Goal: Information Seeking & Learning: Learn about a topic

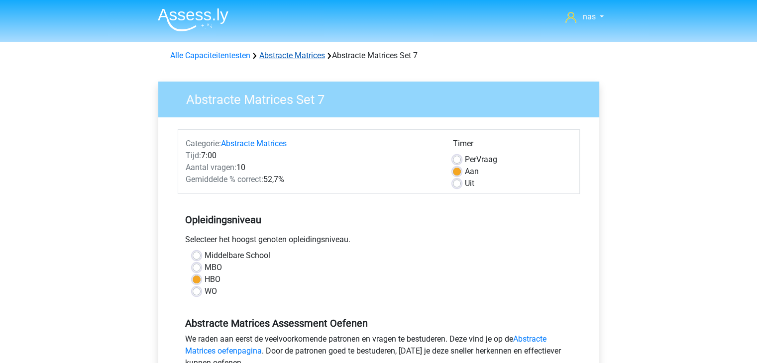
click at [298, 58] on link "Abstracte Matrices" at bounding box center [292, 55] width 66 height 9
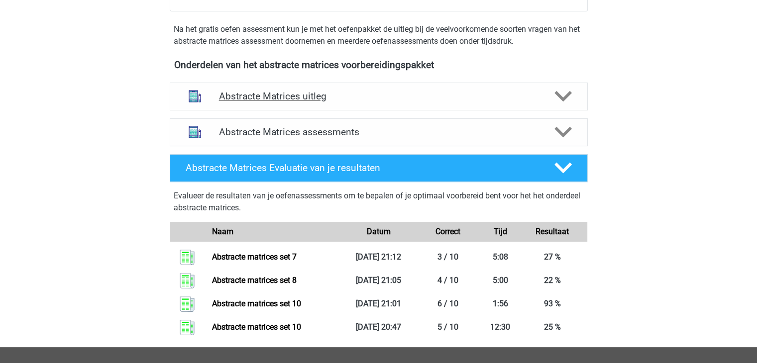
scroll to position [334, 0]
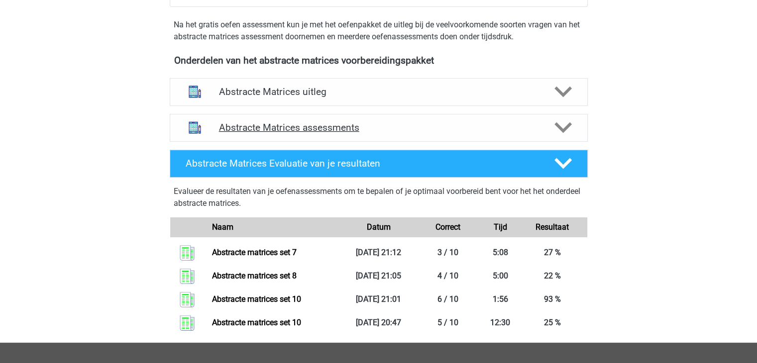
click at [338, 126] on h4 "Abstracte Matrices assessments" at bounding box center [378, 127] width 319 height 11
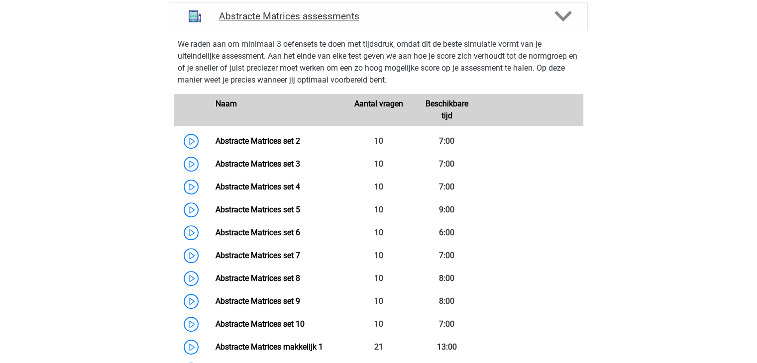
scroll to position [462, 0]
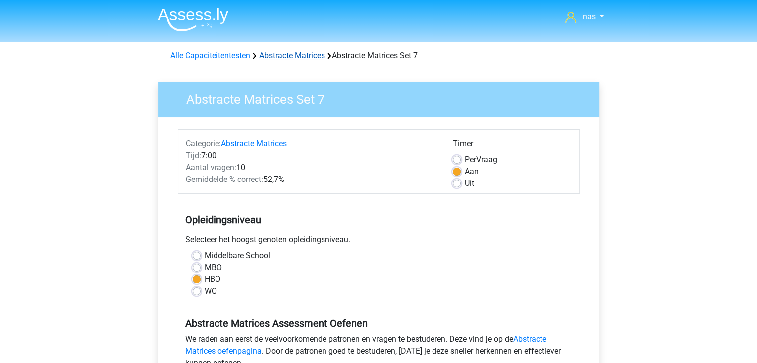
click at [283, 54] on link "Abstracte Matrices" at bounding box center [292, 55] width 66 height 9
click at [272, 57] on link "Abstracte Matrices" at bounding box center [292, 55] width 66 height 9
click at [282, 52] on link "Abstracte Matrices" at bounding box center [292, 55] width 66 height 9
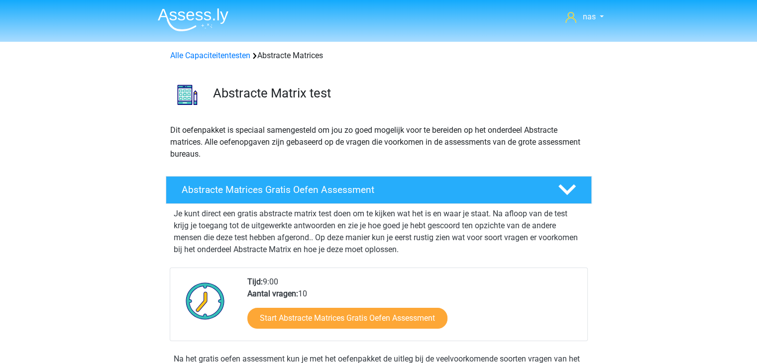
scroll to position [58, 0]
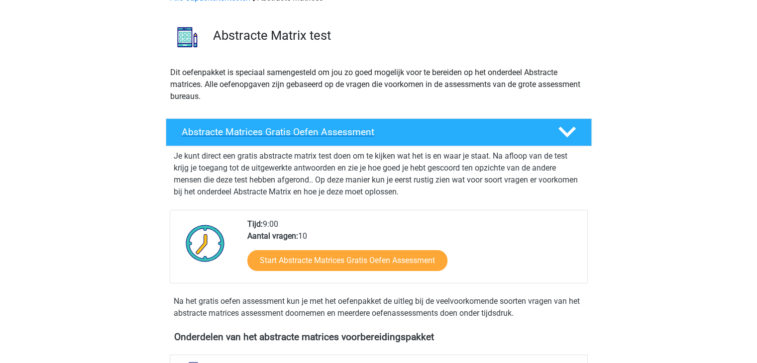
click at [340, 133] on h4 "Abstracte Matrices Gratis Oefen Assessment" at bounding box center [362, 131] width 360 height 11
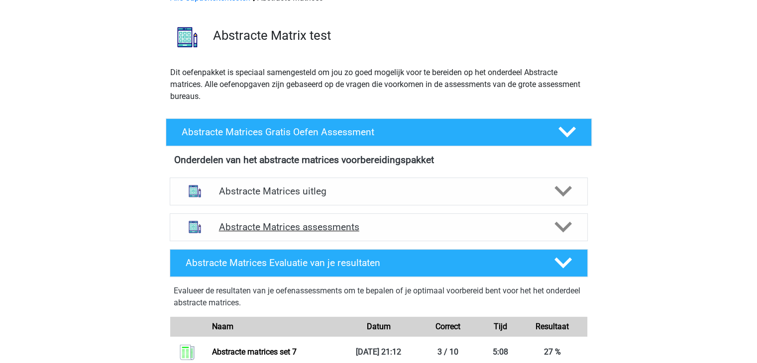
click at [314, 231] on h4 "Abstracte Matrices assessments" at bounding box center [378, 226] width 319 height 11
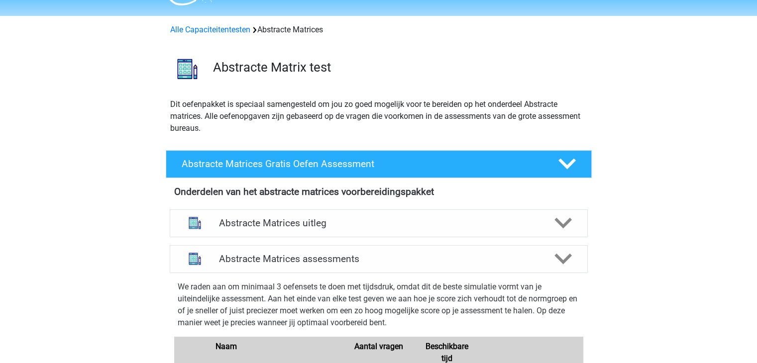
scroll to position [0, 0]
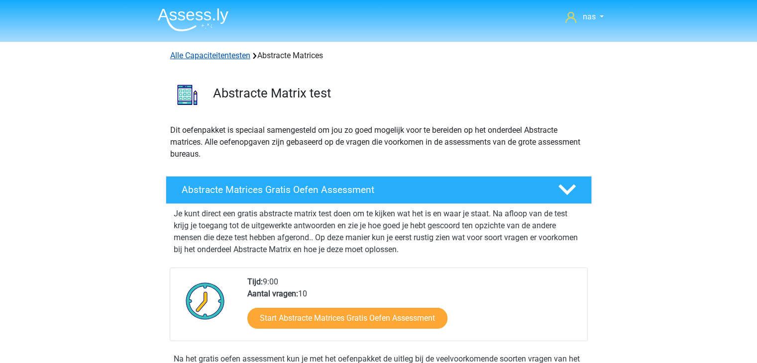
click at [191, 56] on link "Alle Capaciteitentesten" at bounding box center [210, 55] width 80 height 9
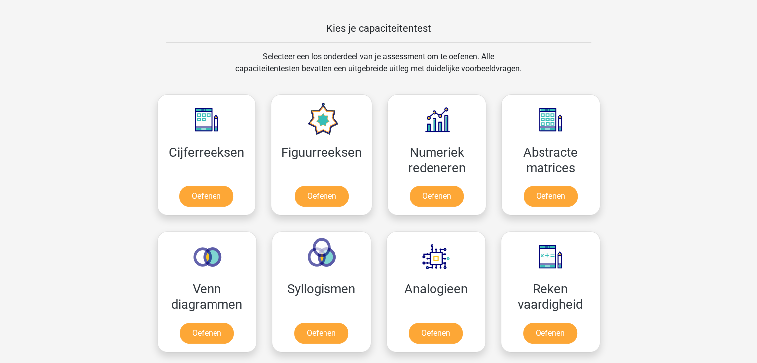
scroll to position [372, 0]
click at [219, 192] on link "Oefenen" at bounding box center [206, 199] width 57 height 22
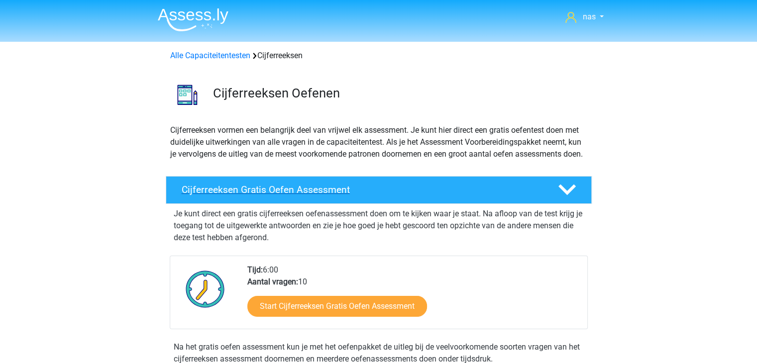
click at [228, 204] on div "Cijferreeksen Gratis Oefen Assessment" at bounding box center [379, 190] width 426 height 28
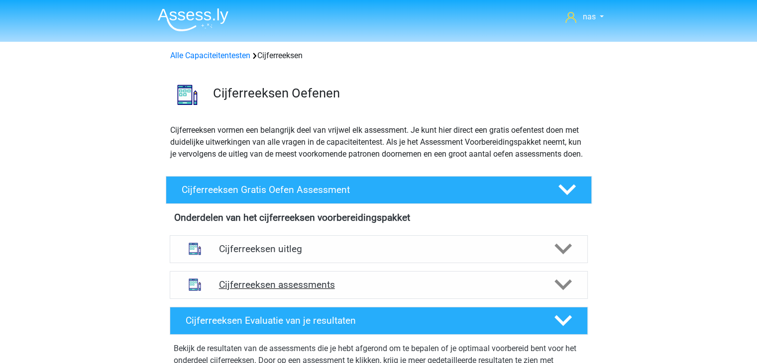
click at [281, 291] on h4 "Cijferreeksen assessments" at bounding box center [378, 284] width 319 height 11
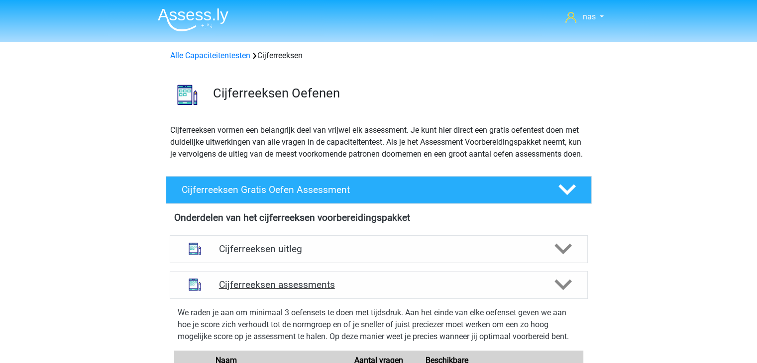
click at [281, 291] on h4 "Cijferreeksen assessments" at bounding box center [378, 284] width 319 height 11
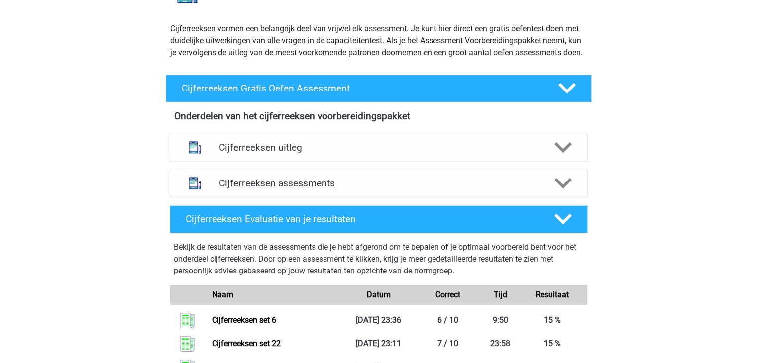
scroll to position [133, 0]
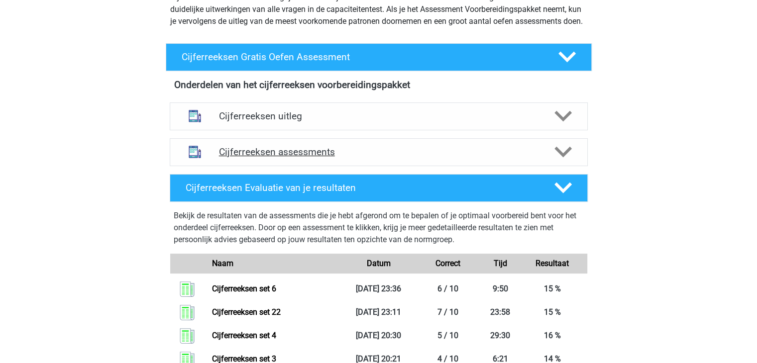
click at [287, 158] on h4 "Cijferreeksen assessments" at bounding box center [378, 151] width 319 height 11
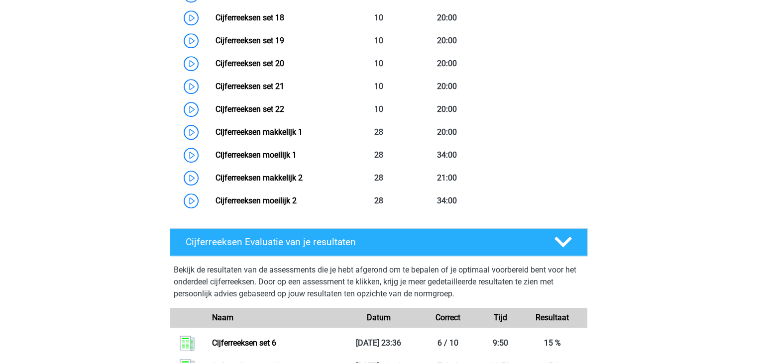
scroll to position [747, 0]
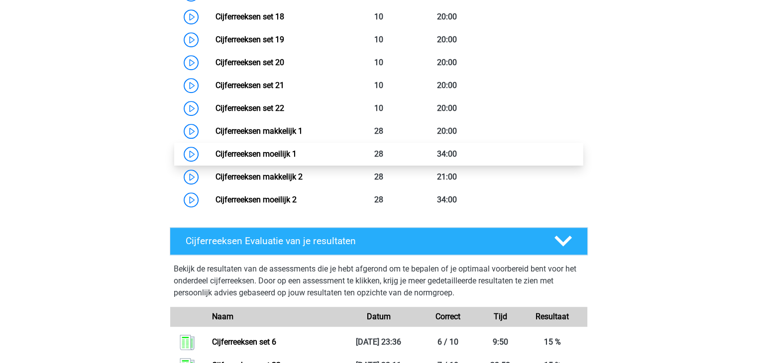
click at [277, 159] on link "Cijferreeksen moeilijk 1" at bounding box center [255, 153] width 81 height 9
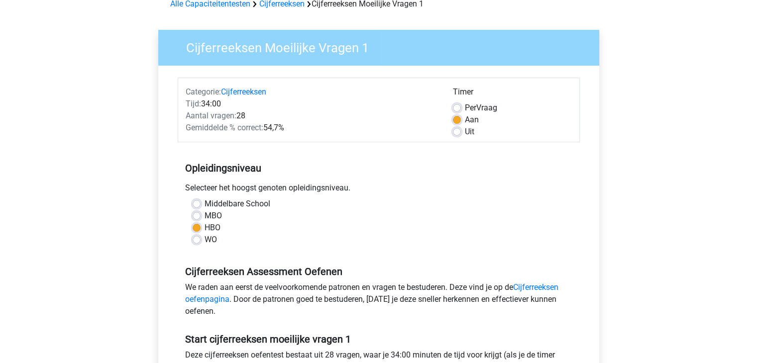
scroll to position [54, 0]
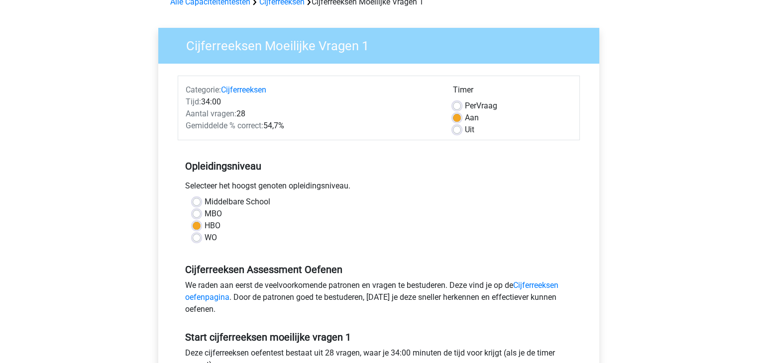
click at [250, 203] on label "Middelbare School" at bounding box center [237, 202] width 66 height 12
click at [200, 203] on input "Middelbare School" at bounding box center [197, 201] width 8 height 10
radio input "true"
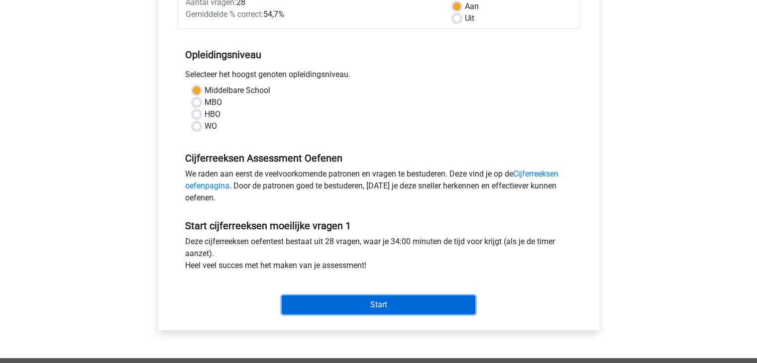
click at [339, 309] on input "Start" at bounding box center [379, 305] width 194 height 19
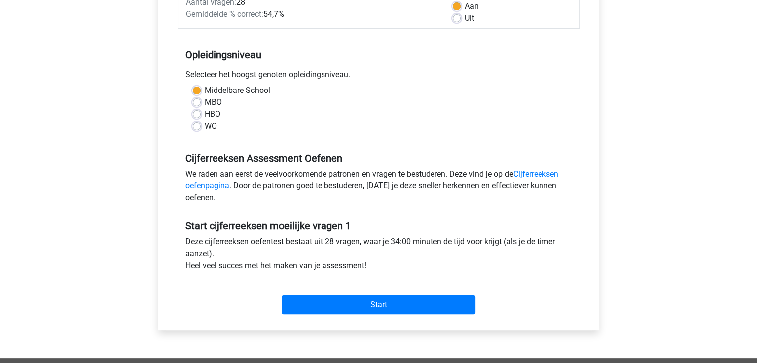
click at [200, 118] on div "HBO" at bounding box center [379, 114] width 372 height 12
click at [204, 113] on label "HBO" at bounding box center [212, 114] width 16 height 12
click at [197, 113] on input "HBO" at bounding box center [197, 113] width 8 height 10
radio input "true"
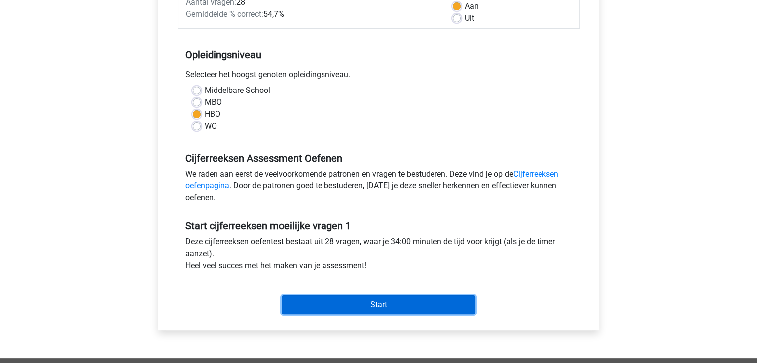
click at [440, 300] on input "Start" at bounding box center [379, 305] width 194 height 19
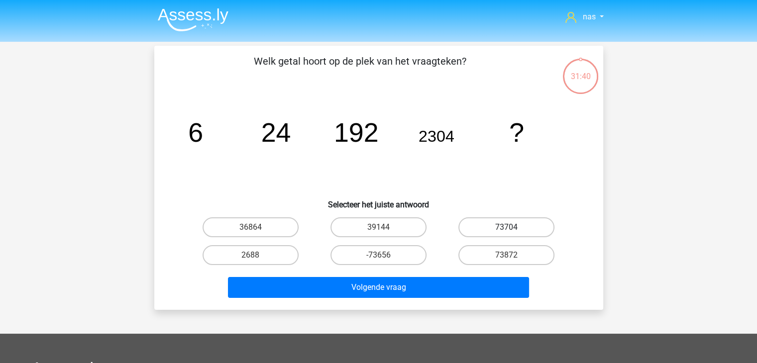
click at [493, 226] on label "73704" at bounding box center [506, 227] width 96 height 20
click at [506, 227] on input "73704" at bounding box center [509, 230] width 6 height 6
radio input "true"
click at [386, 221] on label "39144" at bounding box center [378, 227] width 96 height 20
click at [385, 227] on input "39144" at bounding box center [381, 230] width 6 height 6
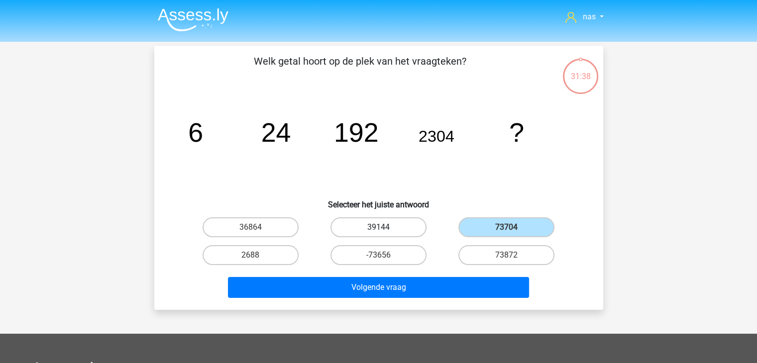
radio input "true"
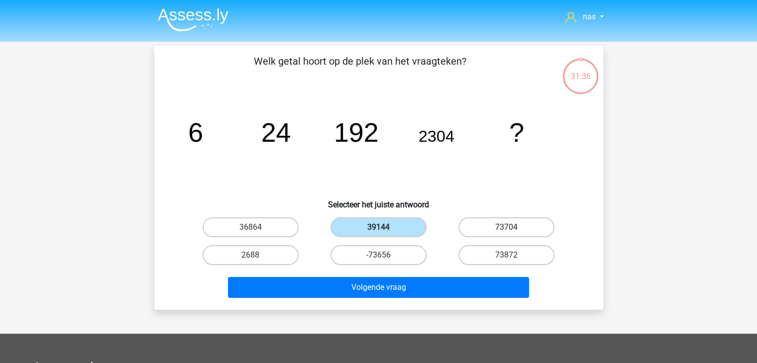
click at [488, 222] on label "73704" at bounding box center [506, 227] width 96 height 20
click at [506, 227] on input "73704" at bounding box center [509, 230] width 6 height 6
radio input "true"
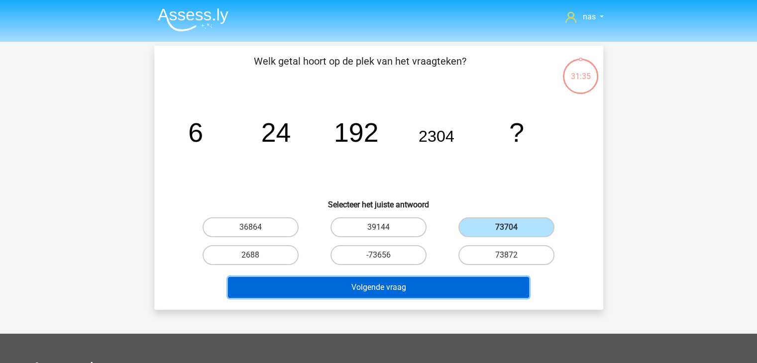
click at [446, 285] on button "Volgende vraag" at bounding box center [378, 287] width 301 height 21
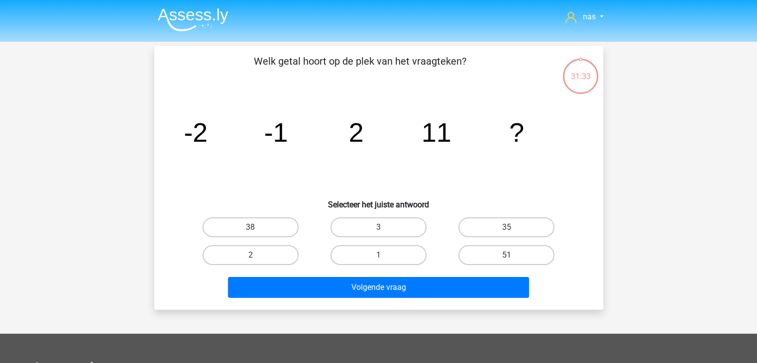
scroll to position [46, 0]
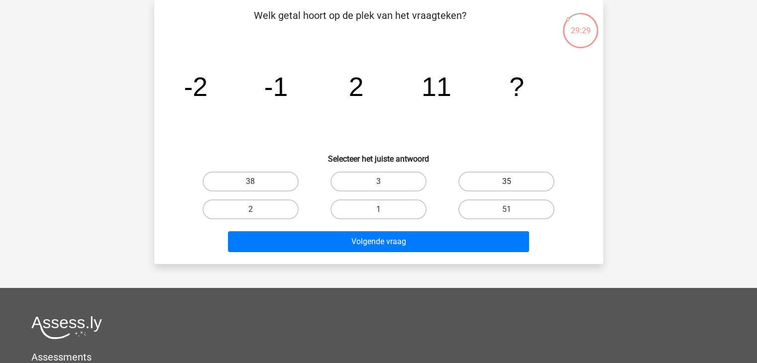
click at [533, 174] on label "35" at bounding box center [506, 182] width 96 height 20
click at [513, 182] on input "35" at bounding box center [509, 185] width 6 height 6
radio input "true"
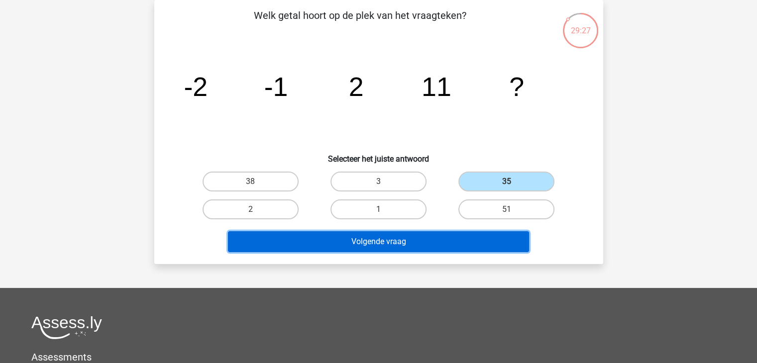
click at [441, 236] on button "Volgende vraag" at bounding box center [378, 241] width 301 height 21
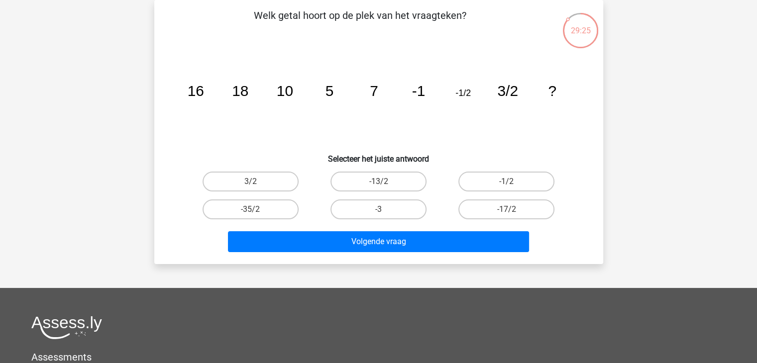
scroll to position [0, 0]
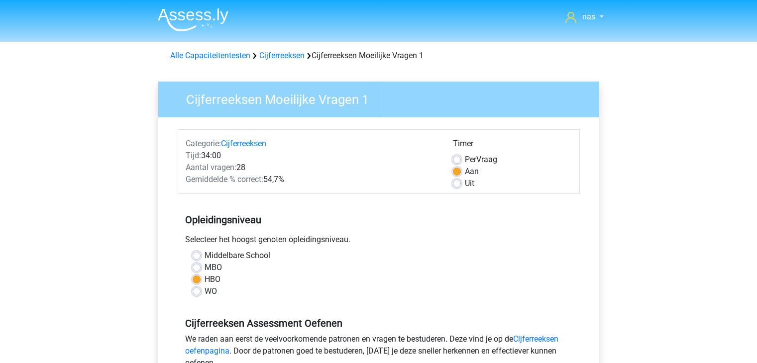
scroll to position [165, 0]
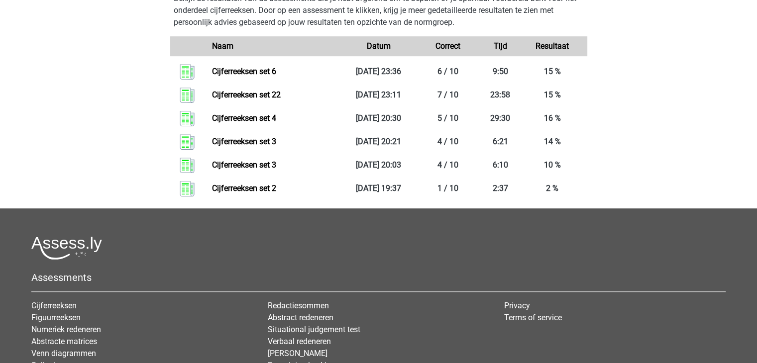
scroll to position [503, 0]
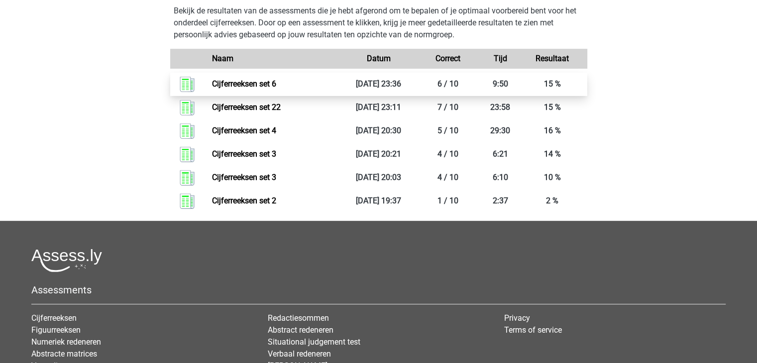
click at [267, 89] on link "Cijferreeksen set 6" at bounding box center [244, 83] width 64 height 9
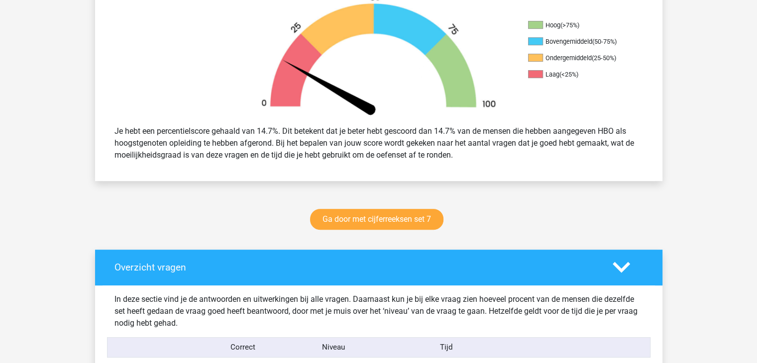
scroll to position [327, 0]
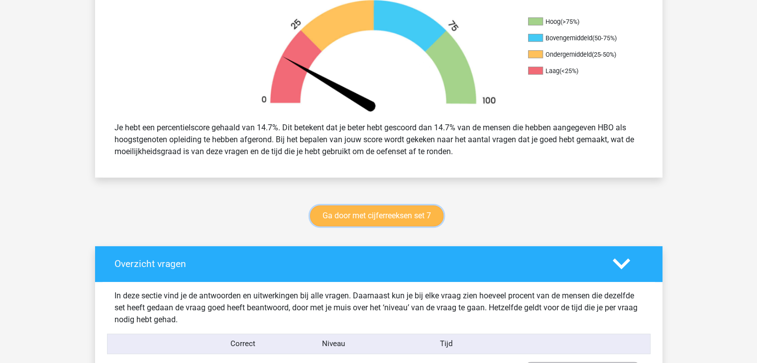
click at [396, 219] on link "Ga door met cijferreeksen set 7" at bounding box center [376, 215] width 133 height 21
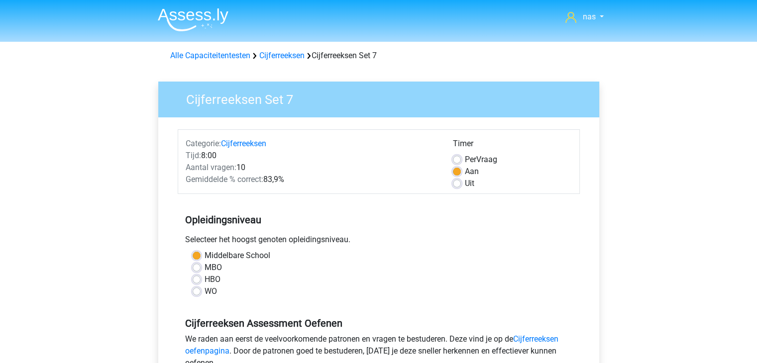
click at [465, 187] on label "Uit" at bounding box center [469, 184] width 9 height 12
click at [460, 187] on input "Uit" at bounding box center [457, 183] width 8 height 10
radio input "true"
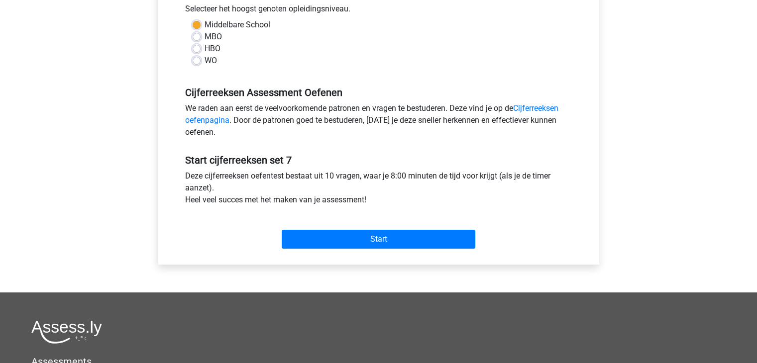
scroll to position [232, 0]
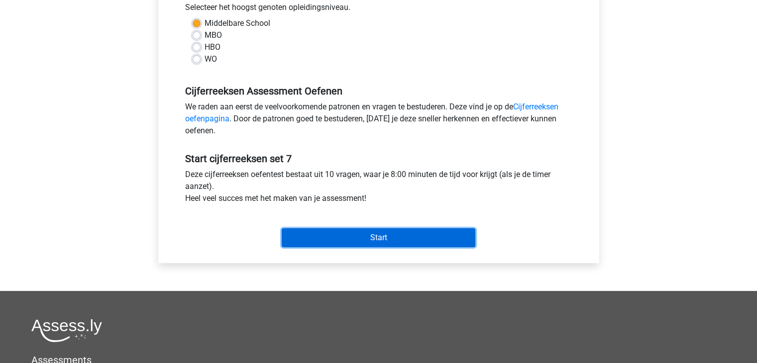
click at [422, 233] on input "Start" at bounding box center [379, 237] width 194 height 19
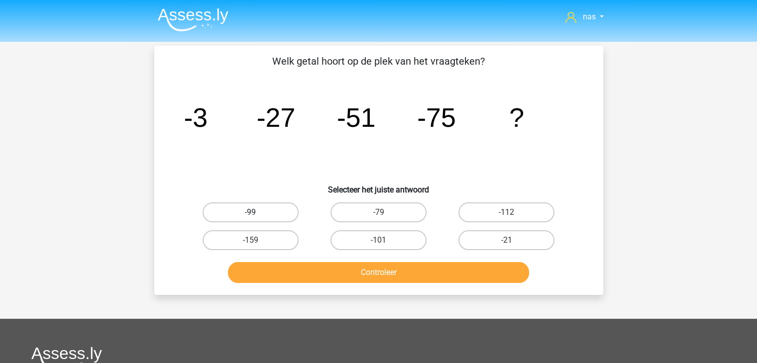
click at [274, 218] on label "-99" at bounding box center [250, 212] width 96 height 20
click at [257, 218] on input "-99" at bounding box center [253, 215] width 6 height 6
radio input "true"
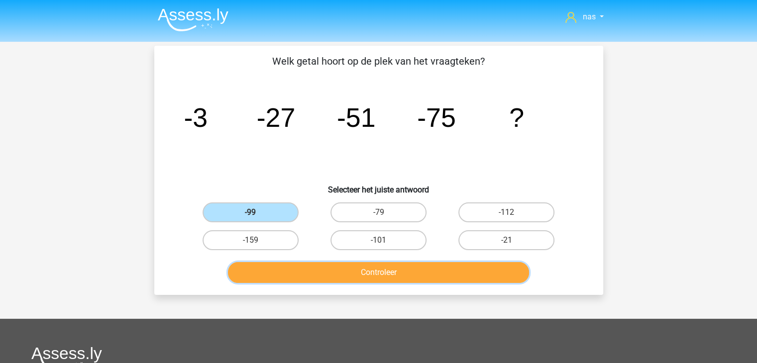
click at [335, 274] on button "Controleer" at bounding box center [378, 272] width 301 height 21
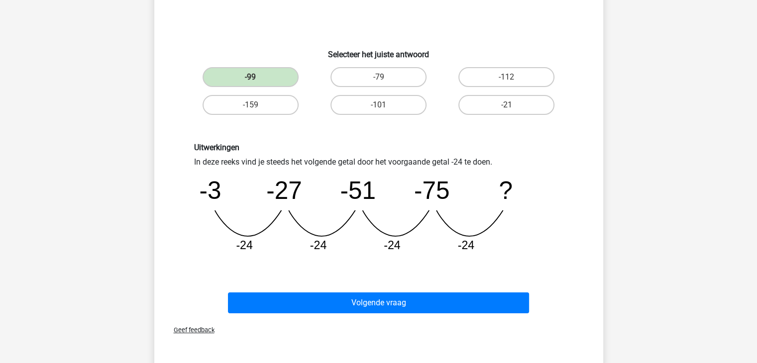
scroll to position [137, 0]
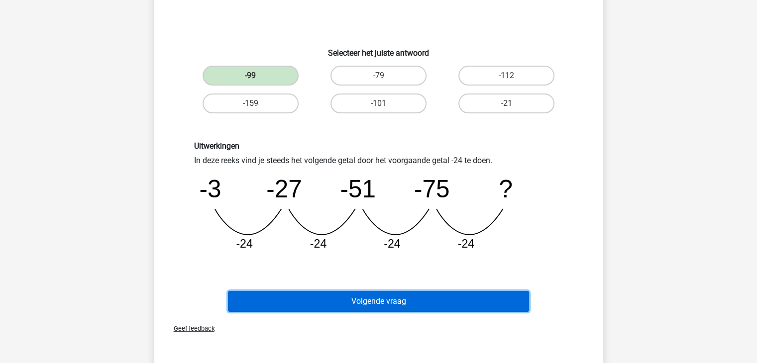
click at [365, 299] on button "Volgende vraag" at bounding box center [378, 301] width 301 height 21
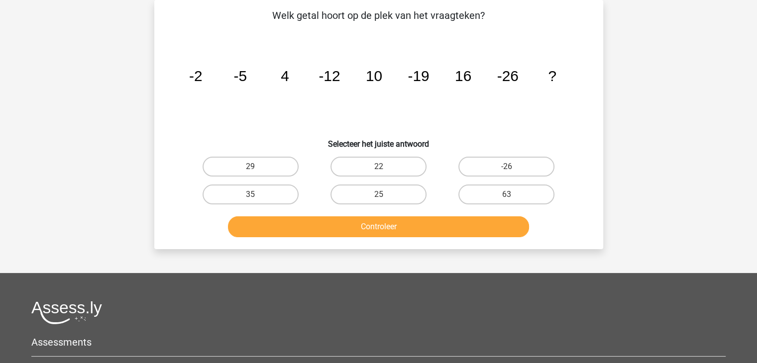
scroll to position [46, 0]
click at [365, 174] on label "22" at bounding box center [378, 167] width 96 height 20
click at [378, 173] on input "22" at bounding box center [381, 170] width 6 height 6
radio input "true"
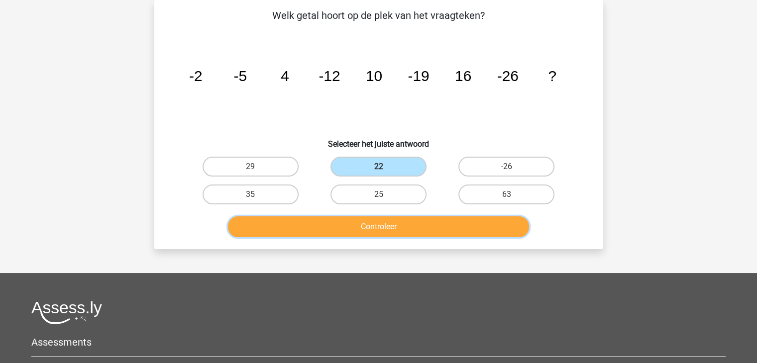
click at [384, 231] on button "Controleer" at bounding box center [378, 226] width 301 height 21
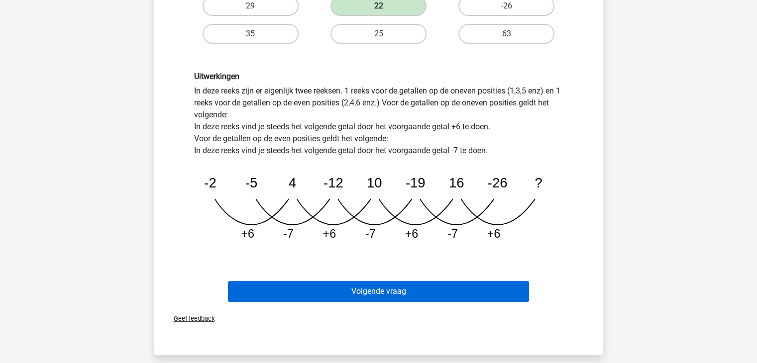
scroll to position [172, 0]
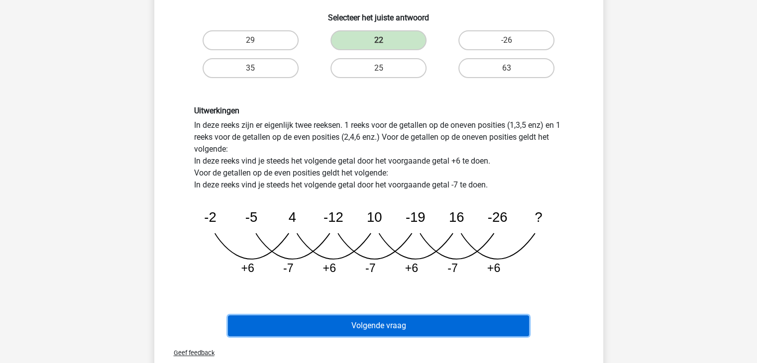
click at [404, 326] on button "Volgende vraag" at bounding box center [378, 325] width 301 height 21
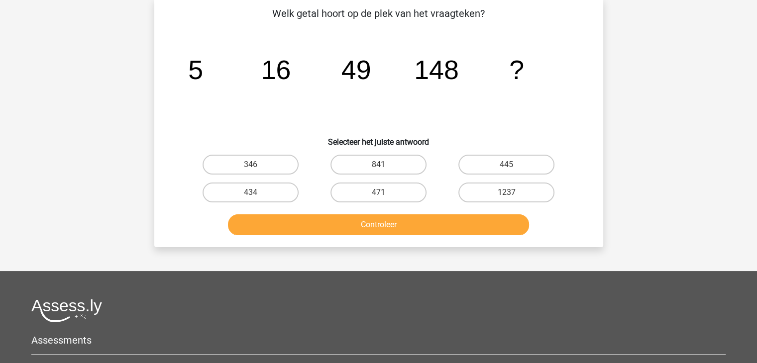
scroll to position [46, 0]
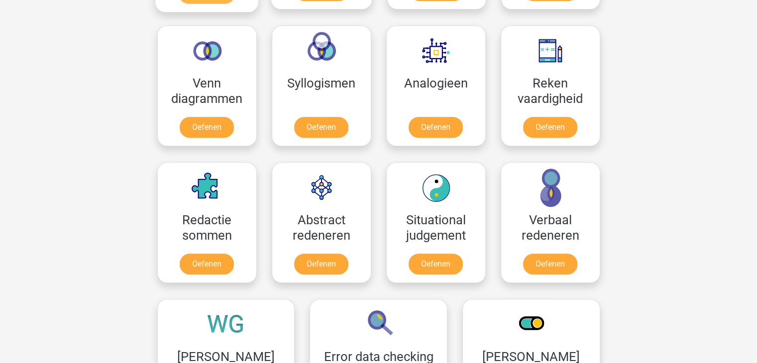
scroll to position [744, 0]
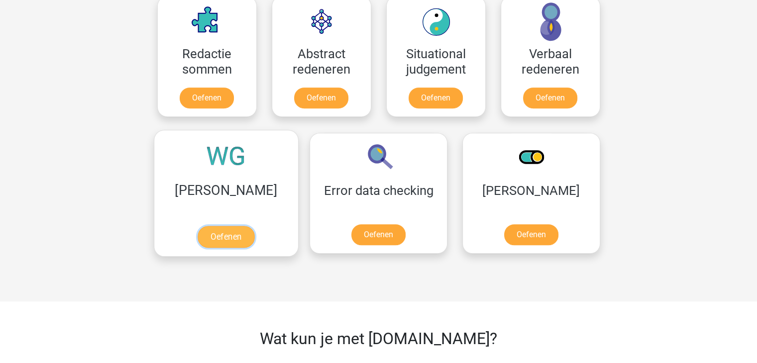
click at [219, 226] on link "Oefenen" at bounding box center [226, 237] width 57 height 22
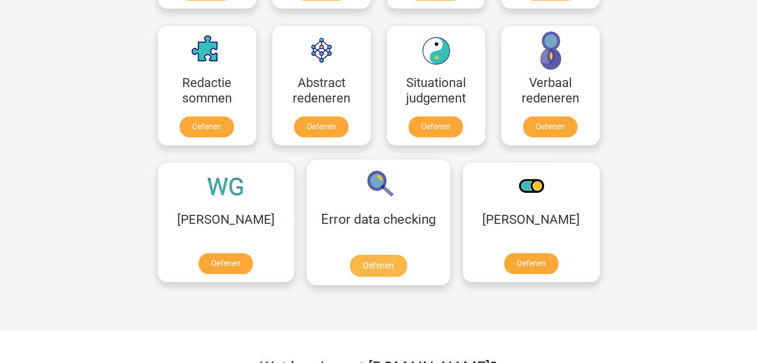
scroll to position [713, 0]
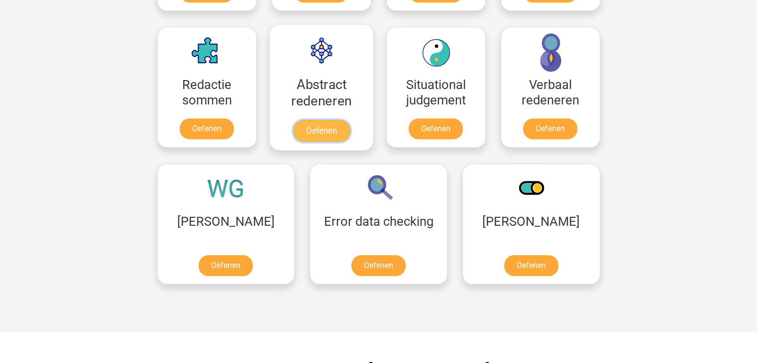
click at [308, 121] on link "Oefenen" at bounding box center [321, 131] width 57 height 22
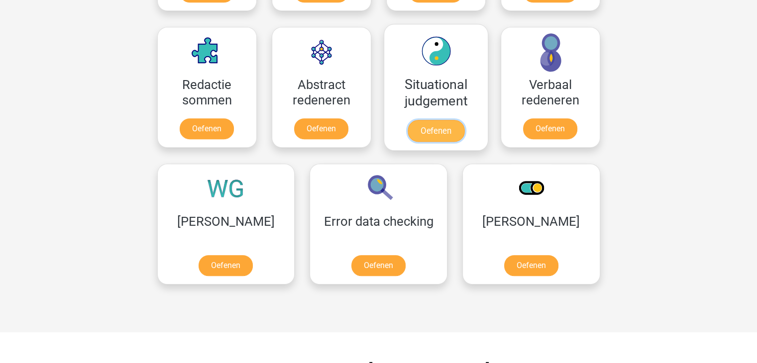
click at [440, 120] on link "Oefenen" at bounding box center [435, 131] width 57 height 22
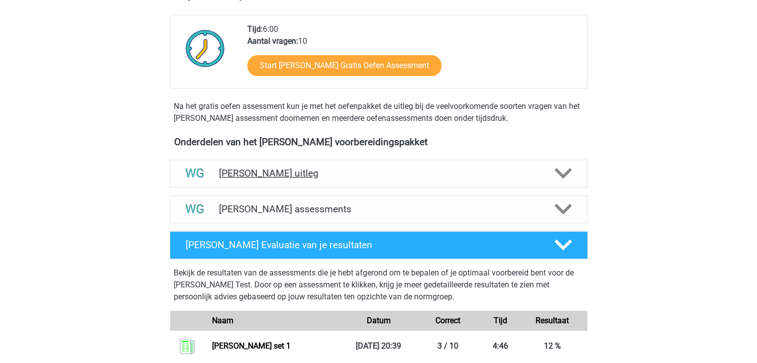
scroll to position [246, 0]
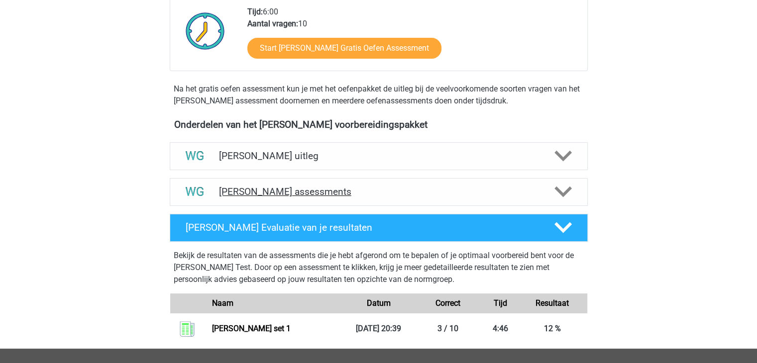
click at [336, 184] on div "Watson Glaser assessments" at bounding box center [379, 192] width 418 height 28
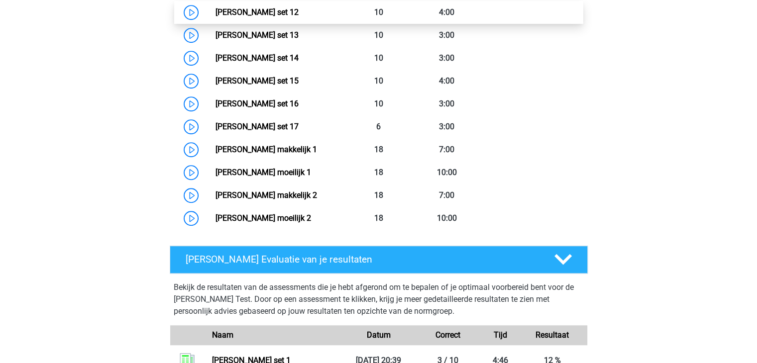
scroll to position [768, 0]
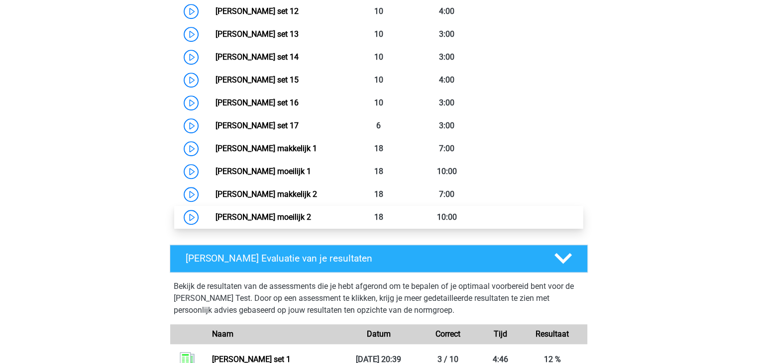
click at [311, 214] on link "Watson Glaser moeilijk 2" at bounding box center [263, 216] width 96 height 9
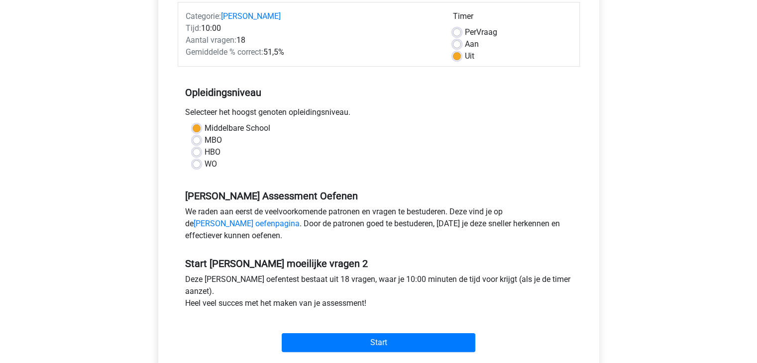
scroll to position [241, 0]
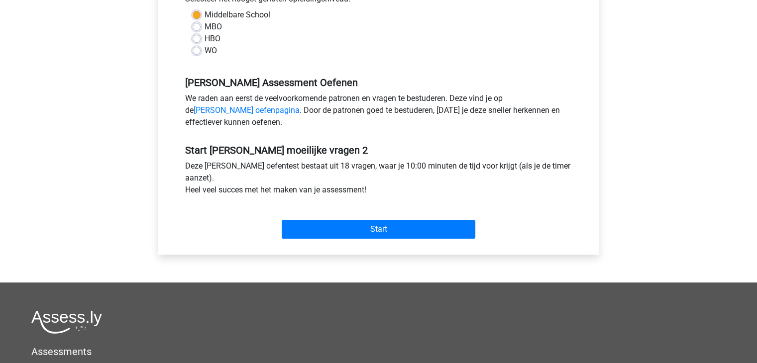
click at [204, 38] on label "HBO" at bounding box center [212, 39] width 16 height 12
click at [196, 38] on input "HBO" at bounding box center [197, 38] width 8 height 10
radio input "true"
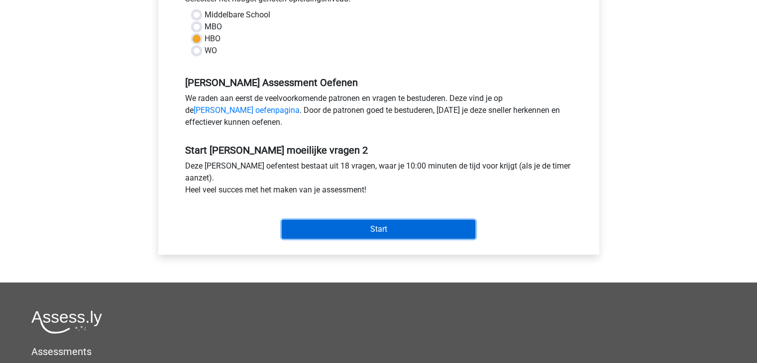
click at [380, 227] on input "Start" at bounding box center [379, 229] width 194 height 19
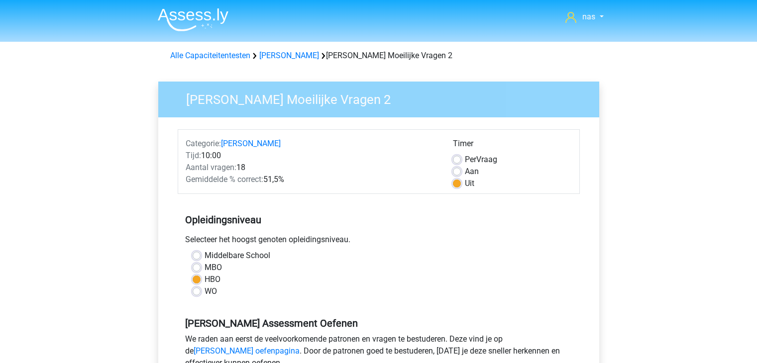
scroll to position [241, 0]
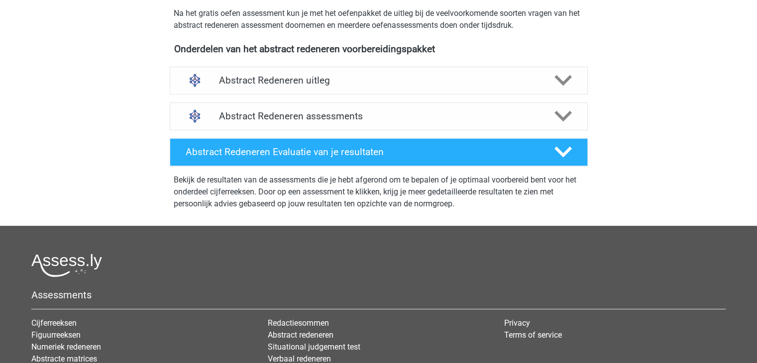
scroll to position [323, 0]
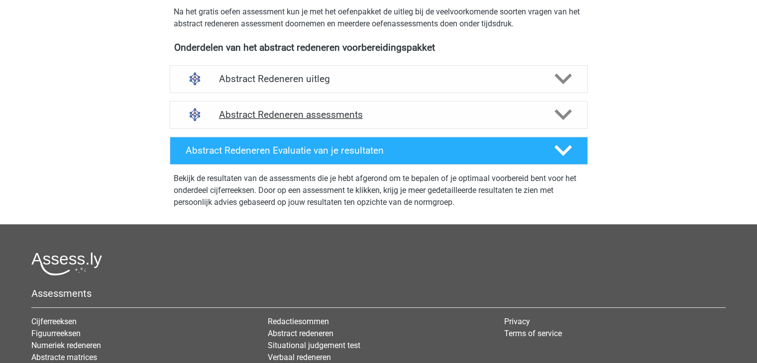
click at [326, 114] on h4 "Abstract Redeneren assessments" at bounding box center [378, 114] width 319 height 11
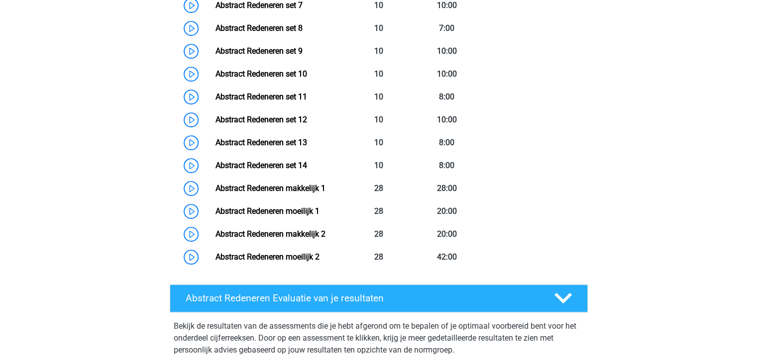
scroll to position [662, 0]
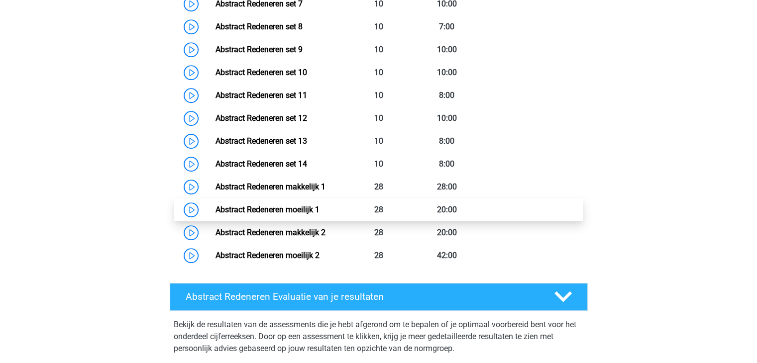
click at [319, 213] on link "Abstract Redeneren moeilijk 1" at bounding box center [267, 209] width 104 height 9
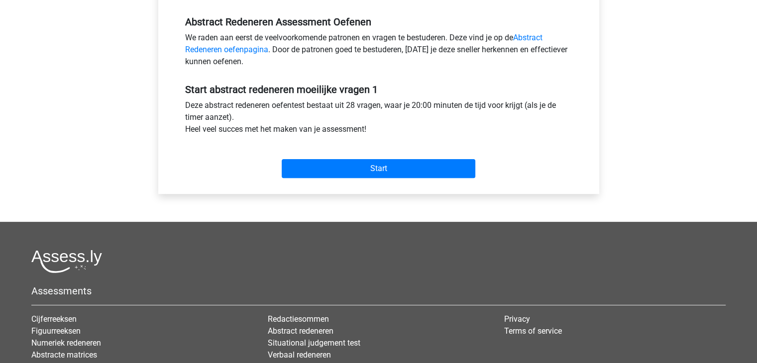
scroll to position [300, 0]
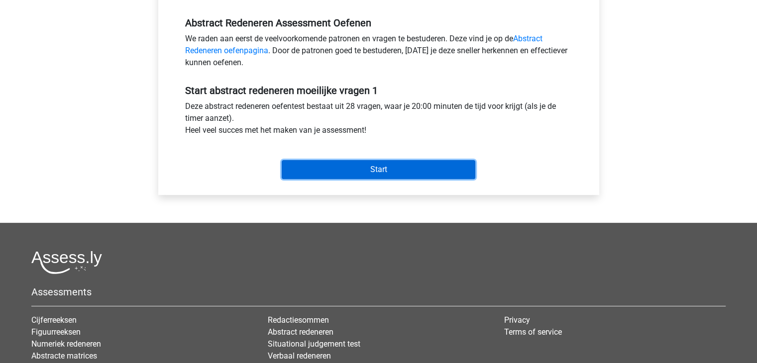
click at [382, 164] on input "Start" at bounding box center [379, 169] width 194 height 19
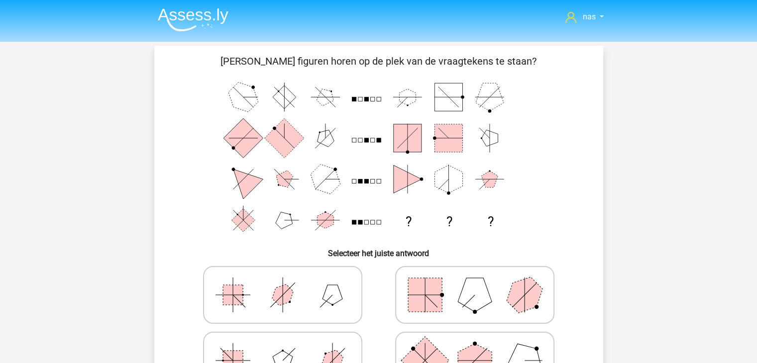
scroll to position [71, 0]
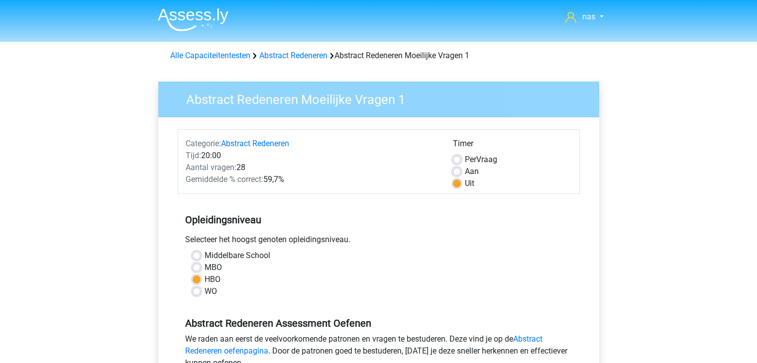
scroll to position [300, 0]
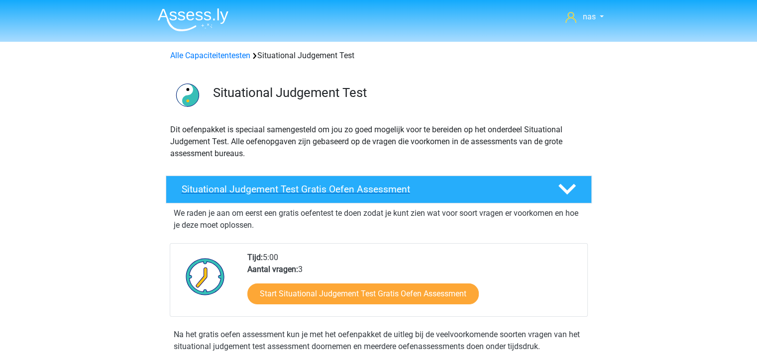
click at [382, 191] on h4 "Situational Judgement Test Gratis Oefen Assessment" at bounding box center [362, 189] width 360 height 11
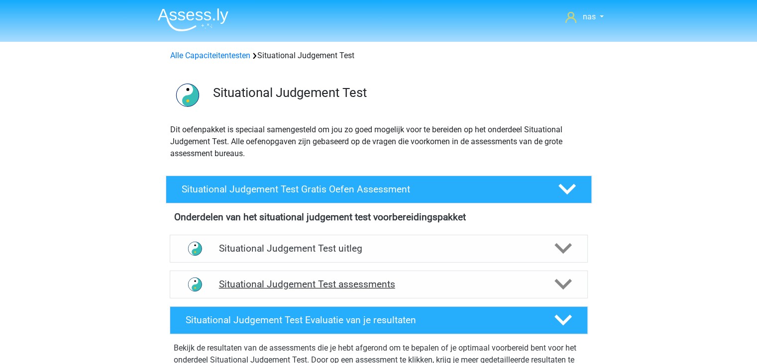
click at [382, 280] on h4 "Situational Judgement Test assessments" at bounding box center [378, 284] width 319 height 11
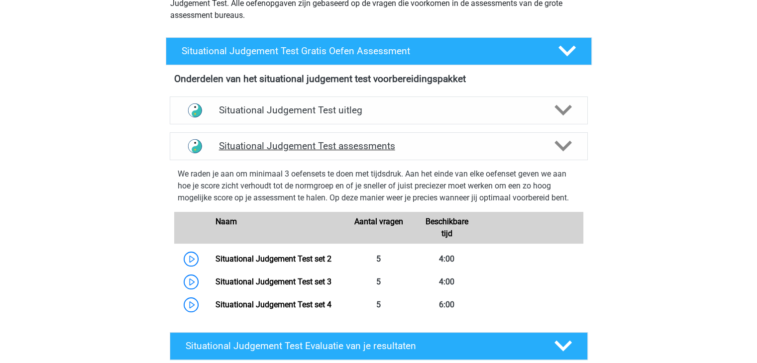
scroll to position [137, 0]
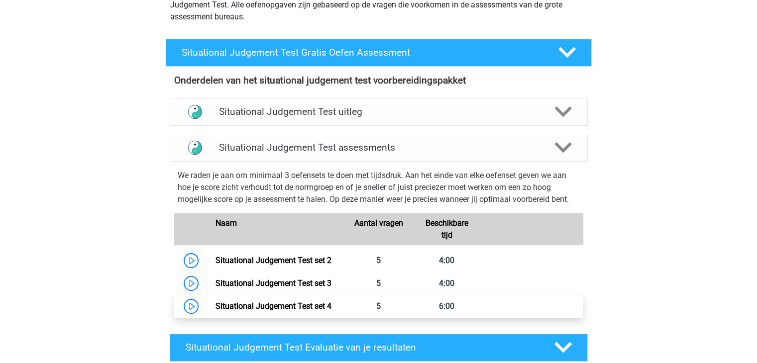
click at [331, 301] on link "Situational Judgement Test set 4" at bounding box center [273, 305] width 116 height 9
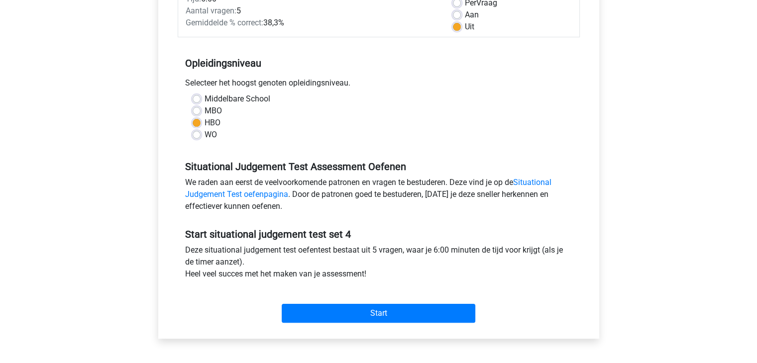
scroll to position [157, 0]
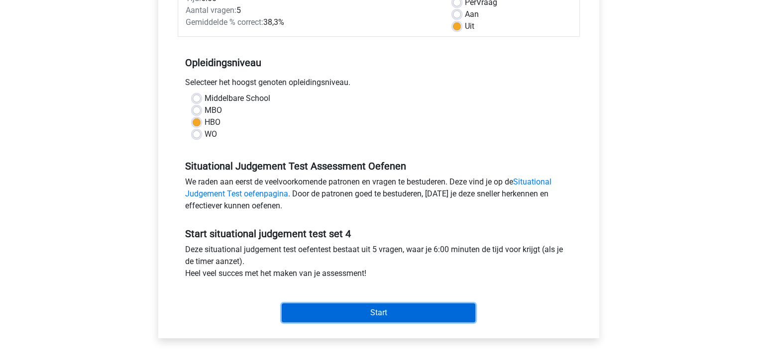
click at [397, 303] on input "Start" at bounding box center [379, 312] width 194 height 19
click at [393, 309] on input "Start" at bounding box center [379, 312] width 194 height 19
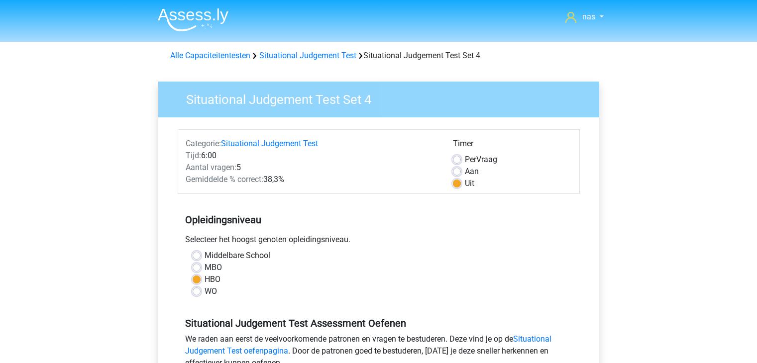
scroll to position [157, 0]
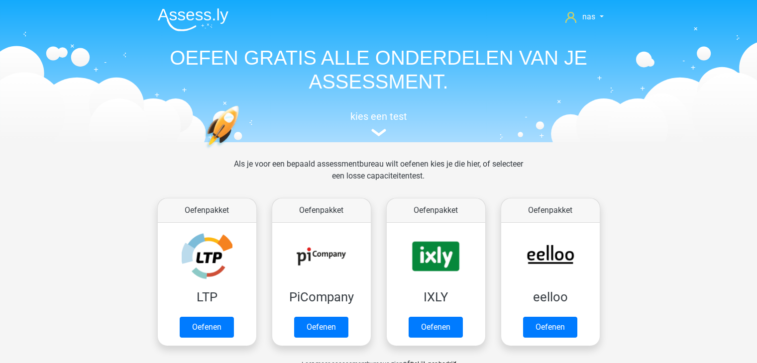
scroll to position [713, 0]
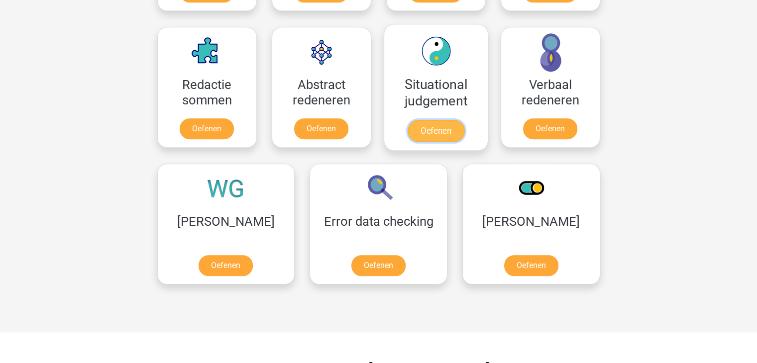
click at [427, 120] on link "Oefenen" at bounding box center [435, 131] width 57 height 22
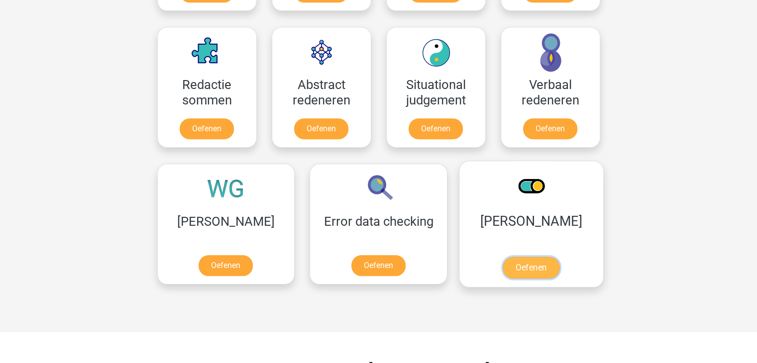
click at [502, 257] on link "Oefenen" at bounding box center [530, 268] width 57 height 22
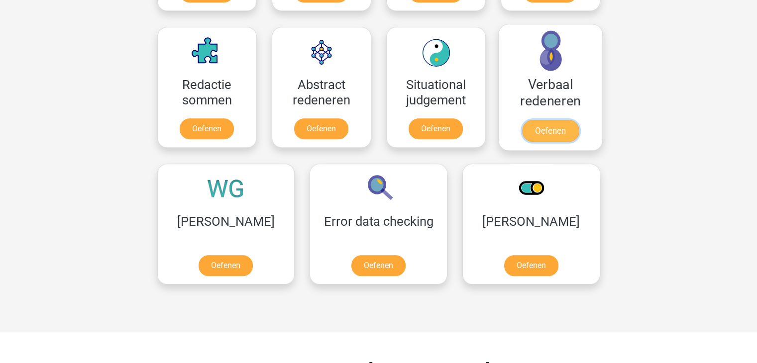
click at [564, 120] on link "Oefenen" at bounding box center [549, 131] width 57 height 22
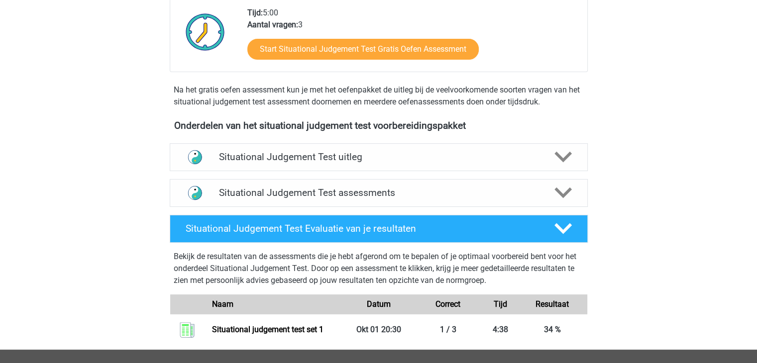
scroll to position [275, 0]
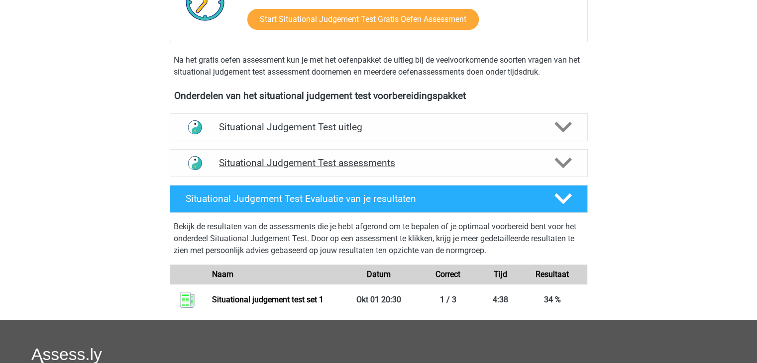
click at [424, 166] on h4 "Situational Judgement Test assessments" at bounding box center [378, 162] width 319 height 11
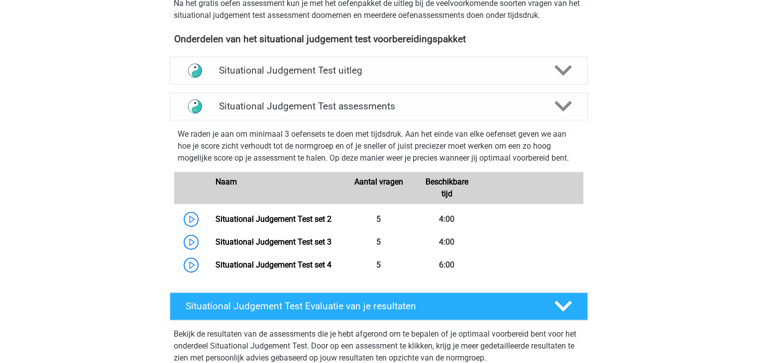
scroll to position [332, 0]
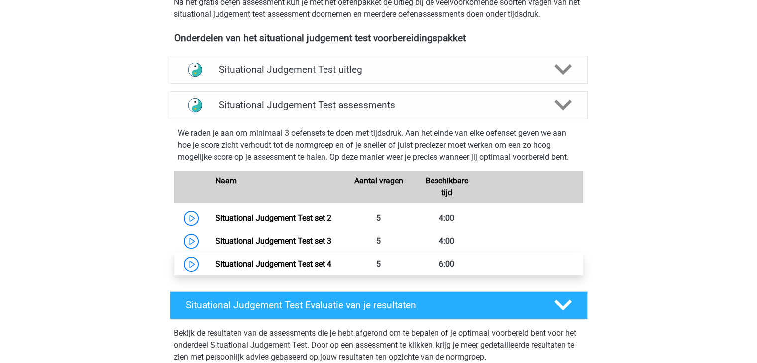
click at [331, 269] on link "Situational Judgement Test set 4" at bounding box center [273, 263] width 116 height 9
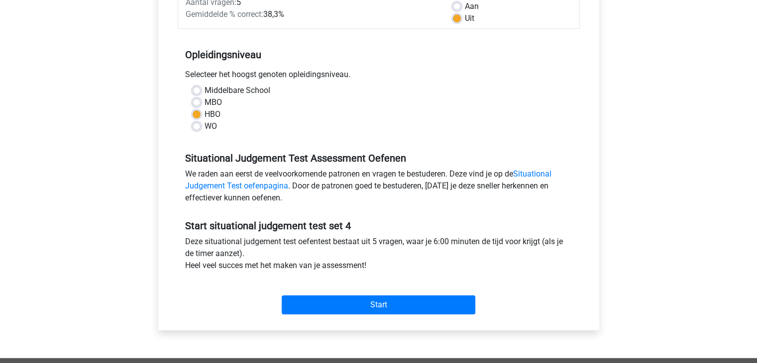
scroll to position [187, 0]
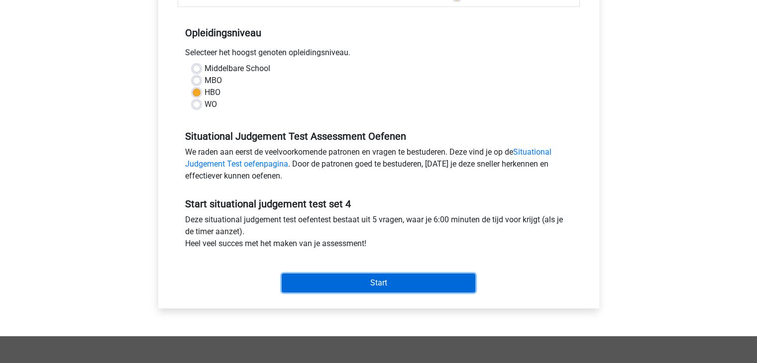
click at [352, 285] on input "Start" at bounding box center [379, 283] width 194 height 19
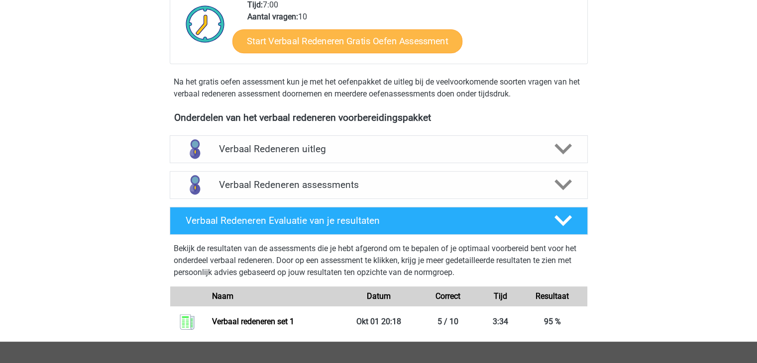
scroll to position [254, 0]
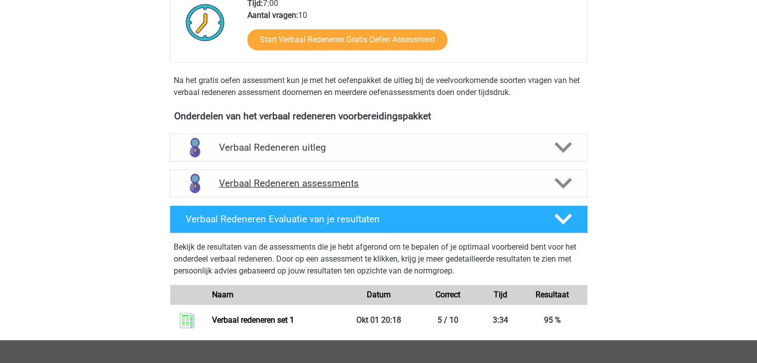
click at [400, 190] on div "Verbaal Redeneren assessments" at bounding box center [379, 184] width 418 height 28
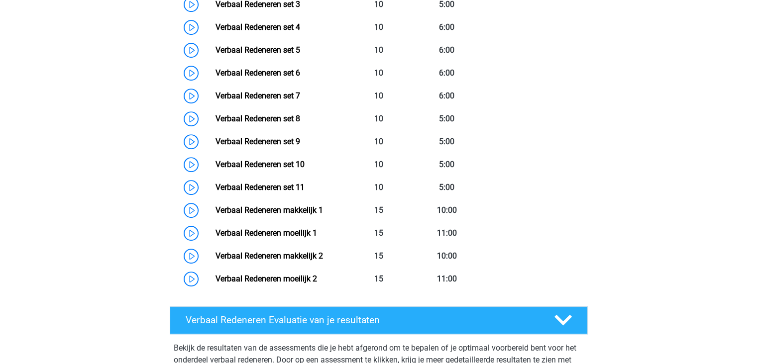
scroll to position [575, 0]
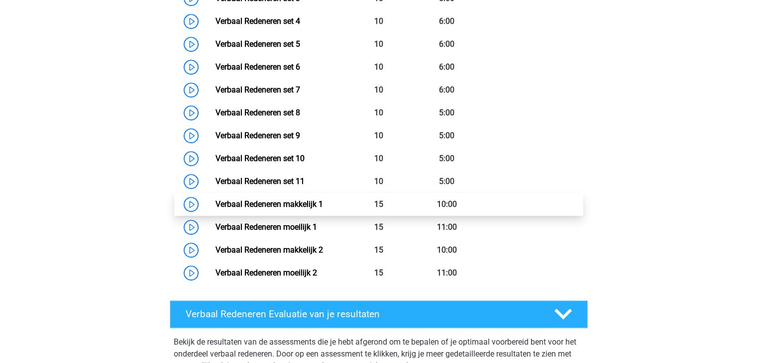
click at [323, 209] on link "Verbaal Redeneren makkelijk 1" at bounding box center [268, 204] width 107 height 9
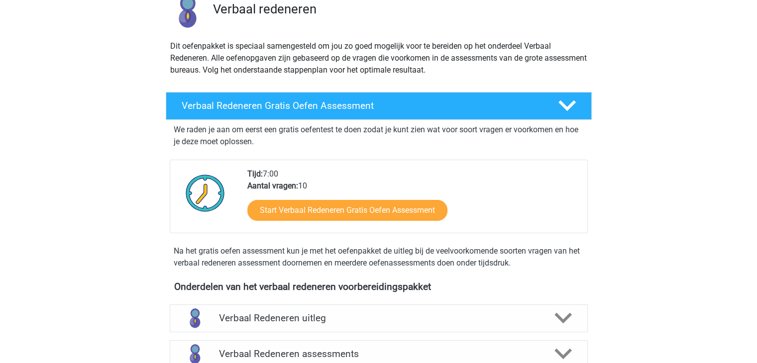
scroll to position [0, 0]
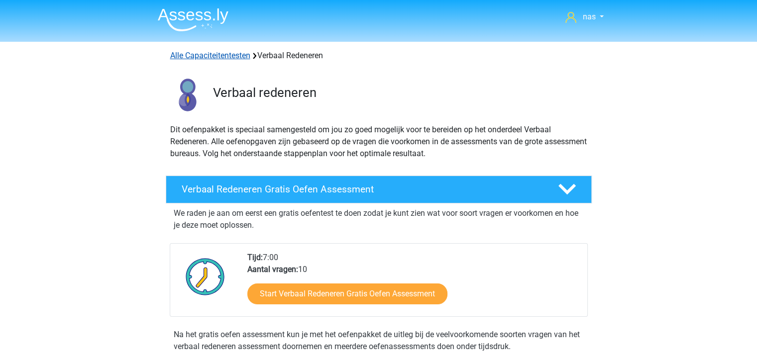
click at [228, 56] on link "Alle Capaciteitentesten" at bounding box center [210, 55] width 80 height 9
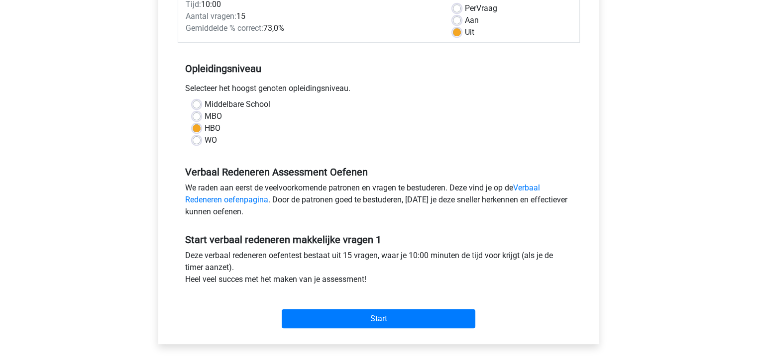
scroll to position [227, 0]
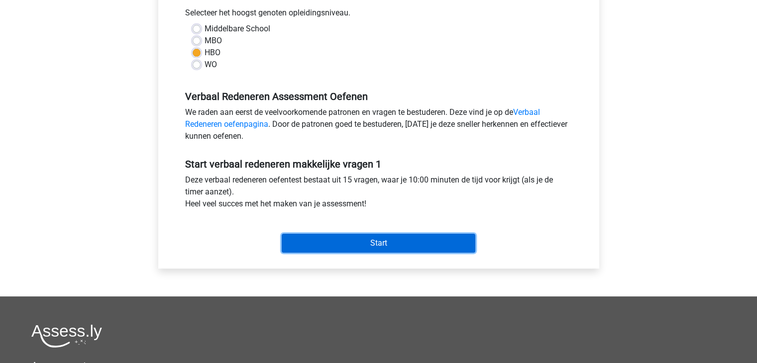
click at [365, 241] on input "Start" at bounding box center [379, 243] width 194 height 19
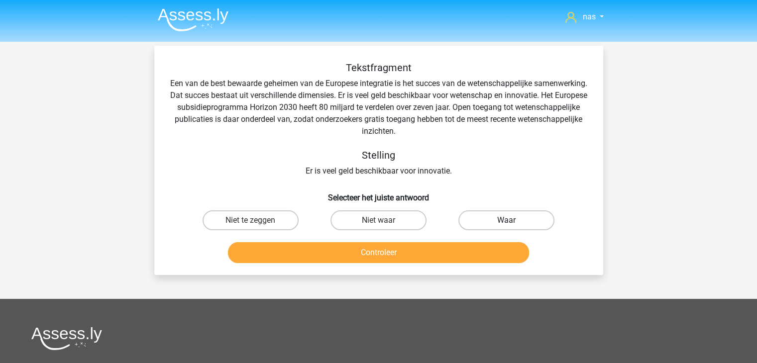
click at [496, 219] on label "Waar" at bounding box center [506, 220] width 96 height 20
click at [506, 220] on input "Waar" at bounding box center [509, 223] width 6 height 6
radio input "true"
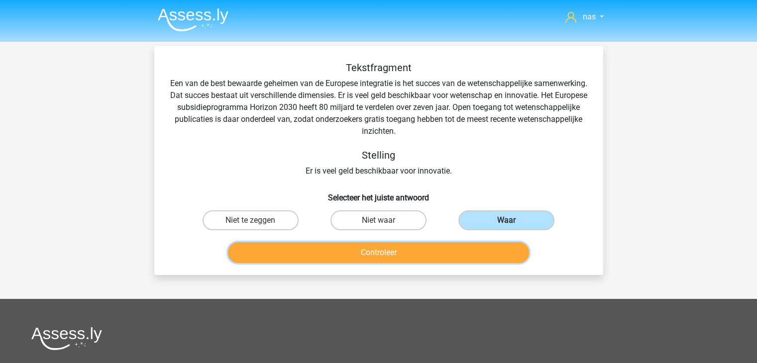
click at [443, 249] on button "Controleer" at bounding box center [378, 252] width 301 height 21
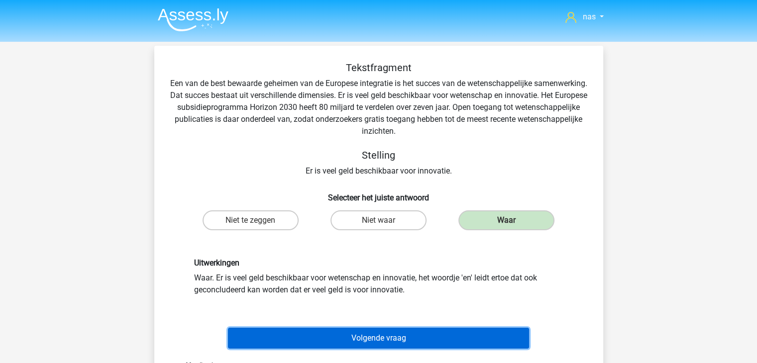
click at [409, 335] on button "Volgende vraag" at bounding box center [378, 338] width 301 height 21
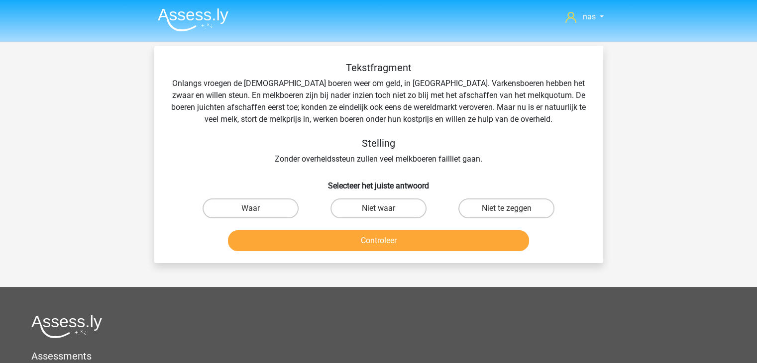
scroll to position [46, 0]
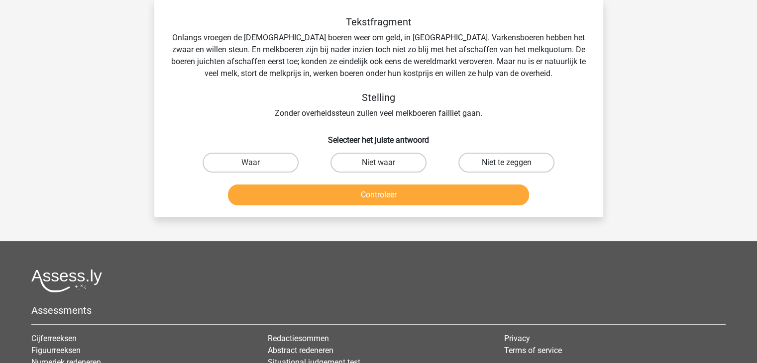
click at [503, 167] on label "Niet te zeggen" at bounding box center [506, 163] width 96 height 20
click at [506, 167] on input "Niet te zeggen" at bounding box center [509, 166] width 6 height 6
radio input "true"
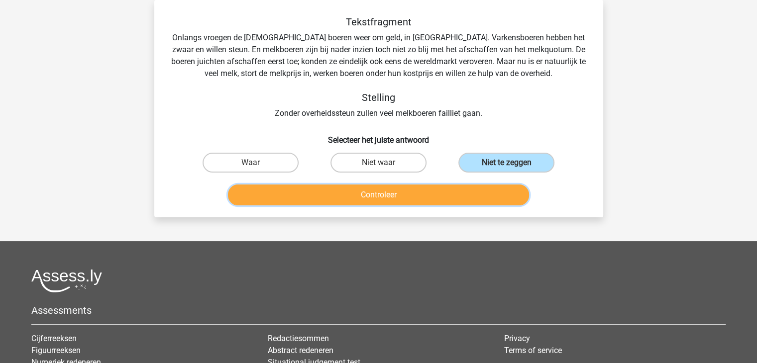
click at [459, 187] on button "Controleer" at bounding box center [378, 195] width 301 height 21
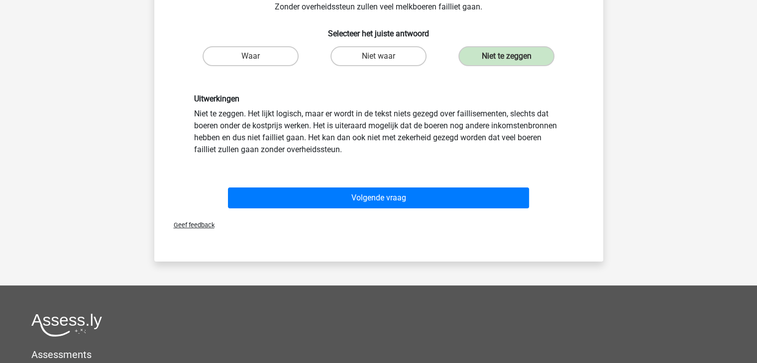
scroll to position [153, 0]
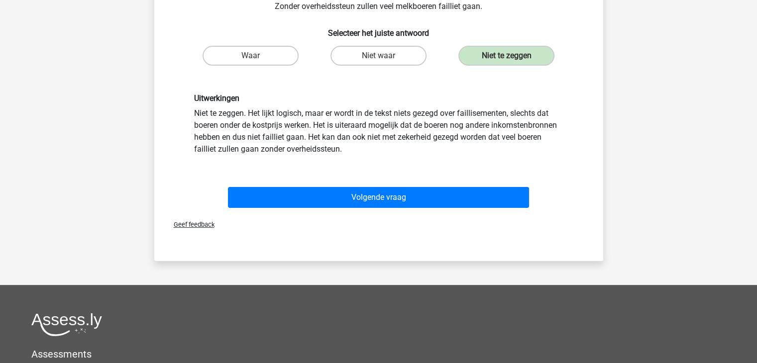
click at [380, 176] on div "Uitwerkingen Niet te zeggen. Het lijkt logisch, maar er wordt in de tekst niets…" at bounding box center [378, 124] width 417 height 109
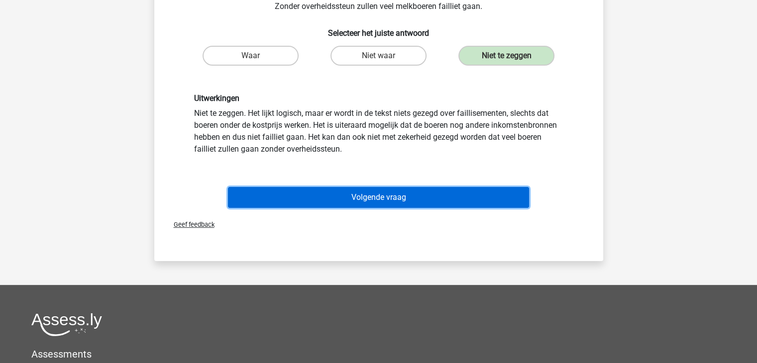
click at [384, 187] on button "Volgende vraag" at bounding box center [378, 197] width 301 height 21
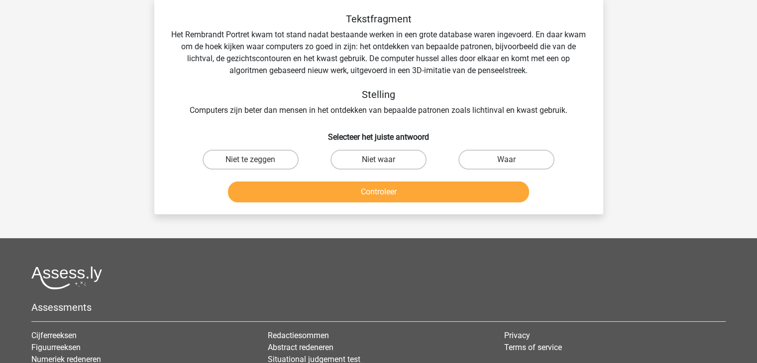
scroll to position [46, 0]
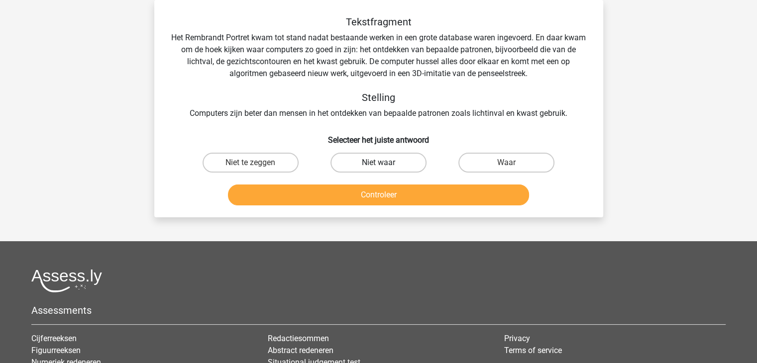
click at [378, 162] on label "Niet waar" at bounding box center [378, 163] width 96 height 20
click at [378, 163] on input "Niet waar" at bounding box center [381, 166] width 6 height 6
radio input "true"
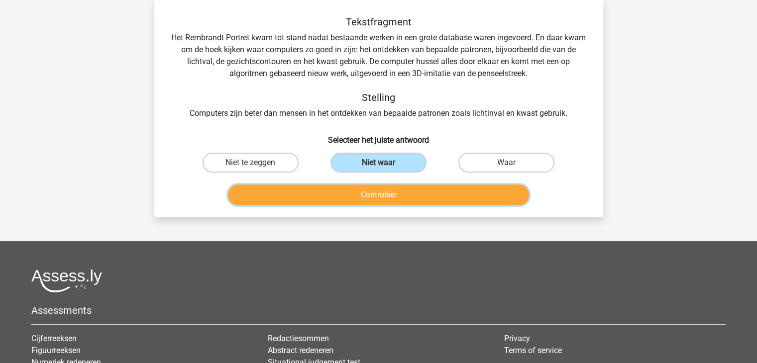
click at [401, 200] on button "Controleer" at bounding box center [378, 195] width 301 height 21
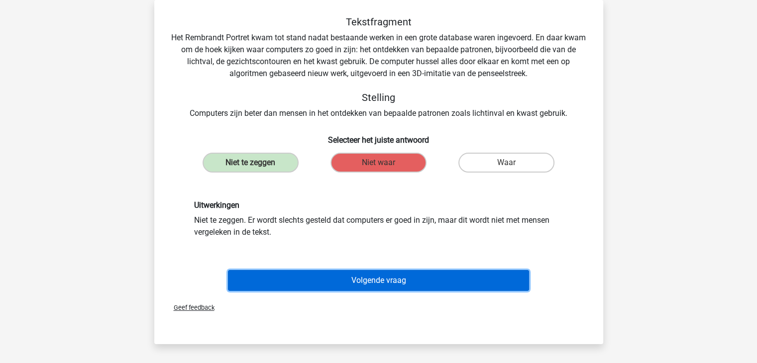
click at [421, 280] on button "Volgende vraag" at bounding box center [378, 280] width 301 height 21
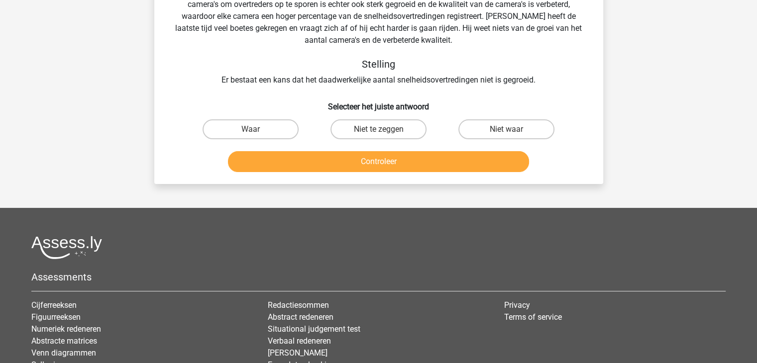
scroll to position [94, 0]
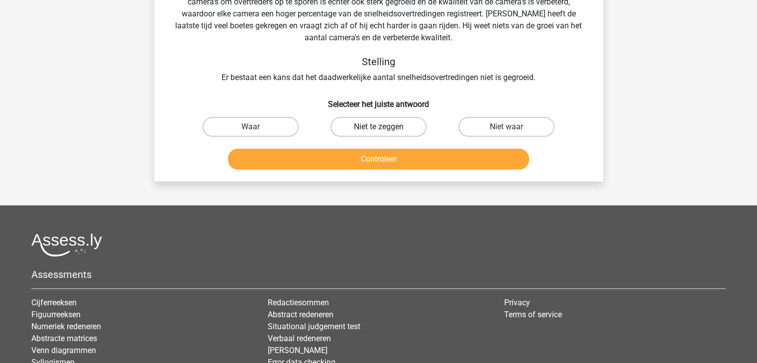
click at [400, 124] on label "Niet te zeggen" at bounding box center [378, 127] width 96 height 20
click at [385, 127] on input "Niet te zeggen" at bounding box center [381, 130] width 6 height 6
radio input "true"
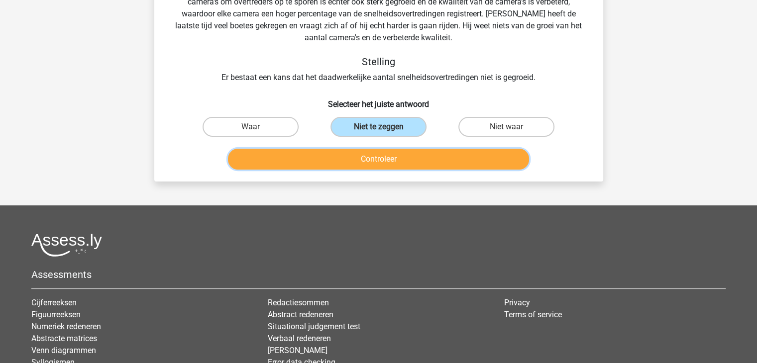
click at [412, 154] on button "Controleer" at bounding box center [378, 159] width 301 height 21
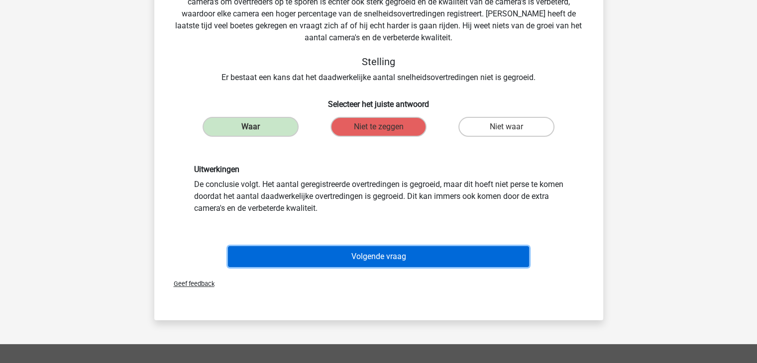
click at [418, 251] on button "Volgende vraag" at bounding box center [378, 256] width 301 height 21
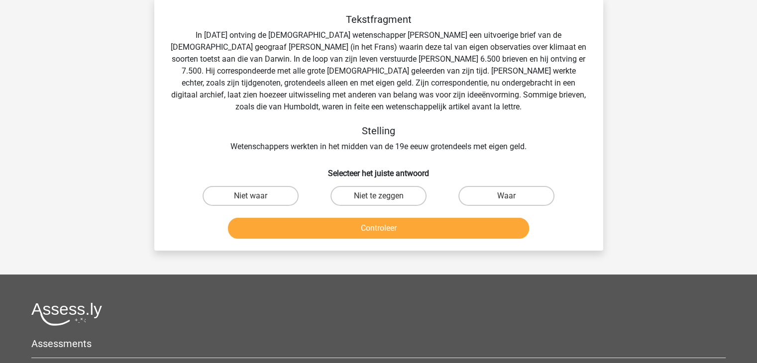
scroll to position [46, 0]
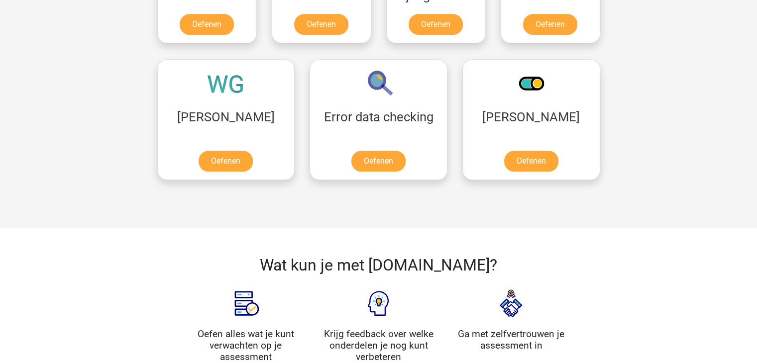
scroll to position [636, 0]
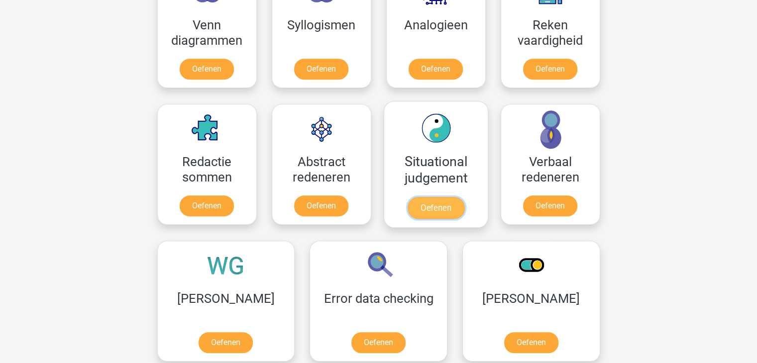
click at [444, 202] on link "Oefenen" at bounding box center [435, 208] width 57 height 22
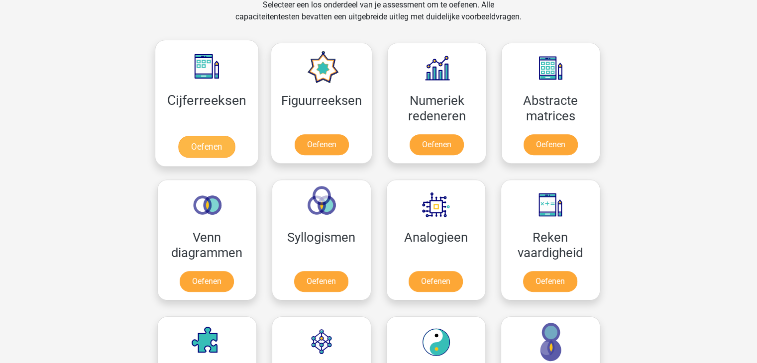
scroll to position [422, 0]
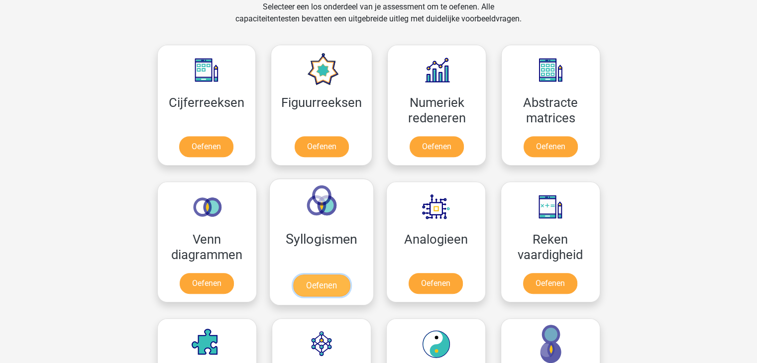
click at [336, 288] on link "Oefenen" at bounding box center [321, 286] width 57 height 22
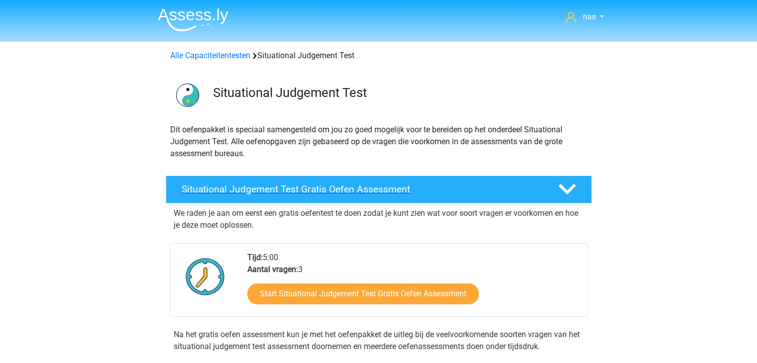
click at [315, 201] on div "Situational Judgement Test Gratis Oefen Assessment" at bounding box center [379, 190] width 426 height 28
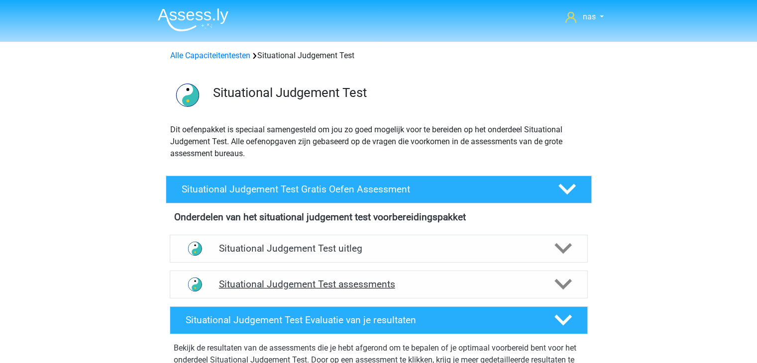
click at [343, 291] on div "Situational Judgement Test assessments" at bounding box center [379, 285] width 418 height 28
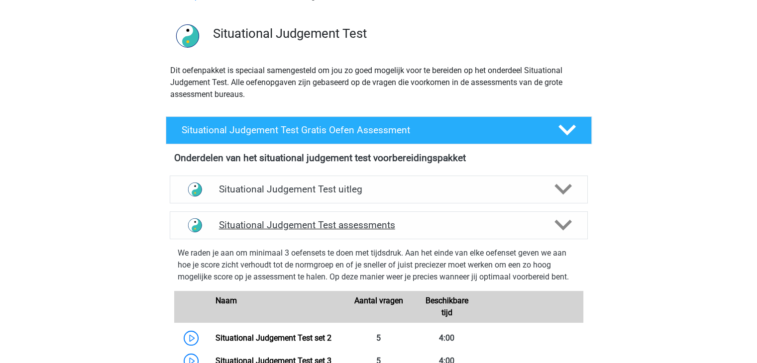
scroll to position [62, 0]
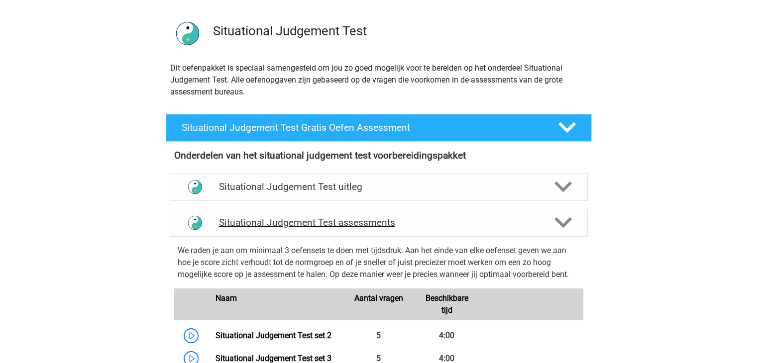
click at [324, 235] on div "Situational Judgement Test assessments" at bounding box center [379, 223] width 418 height 28
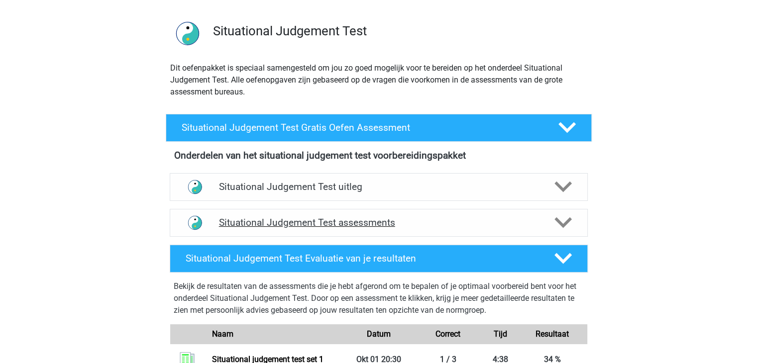
click at [324, 235] on div "Situational Judgement Test assessments" at bounding box center [379, 223] width 418 height 28
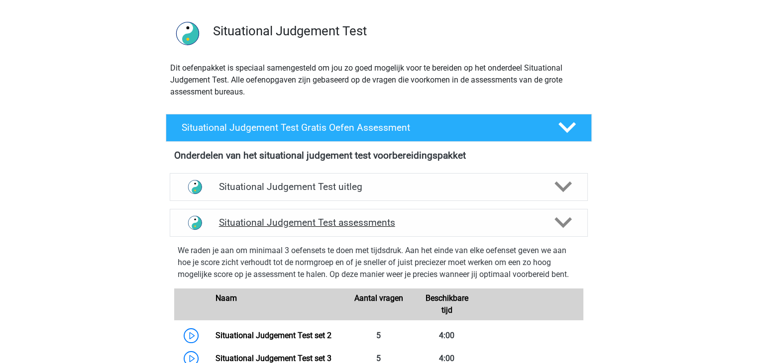
scroll to position [207, 0]
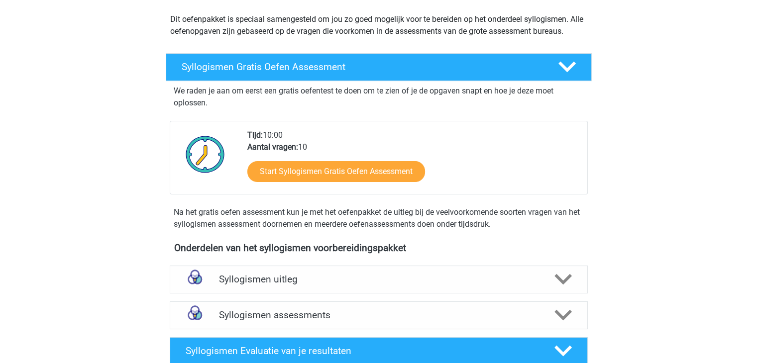
scroll to position [143, 0]
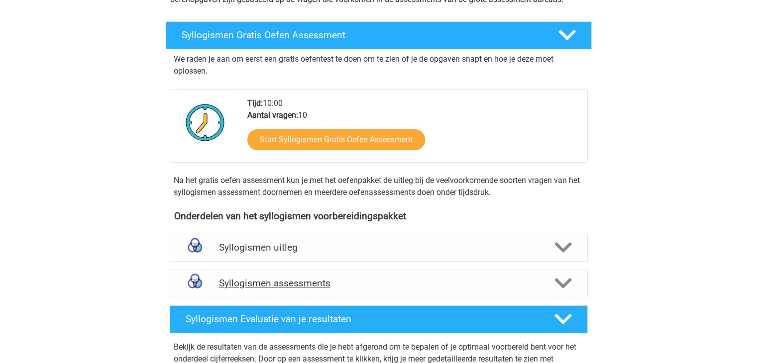
click at [344, 274] on div "Syllogismen assessments" at bounding box center [379, 284] width 418 height 28
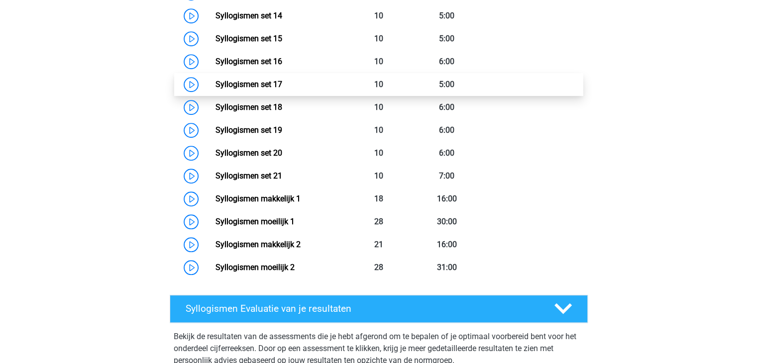
scroll to position [833, 0]
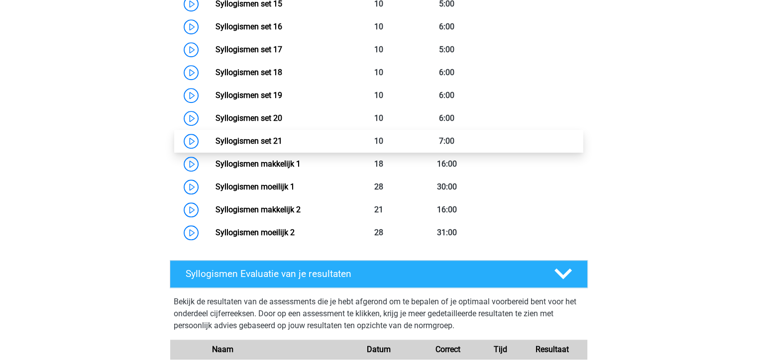
click at [282, 146] on link "Syllogismen set 21" at bounding box center [248, 140] width 67 height 9
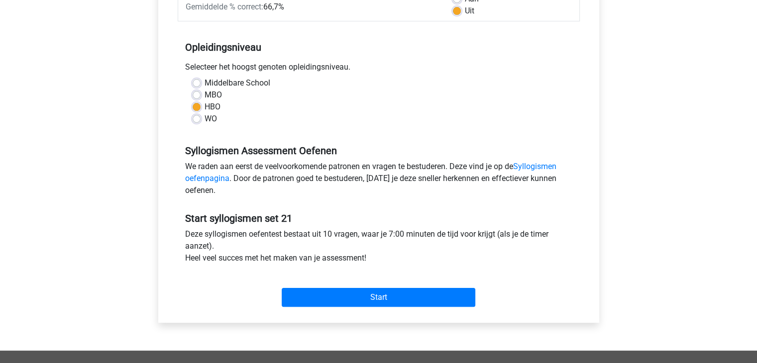
scroll to position [173, 0]
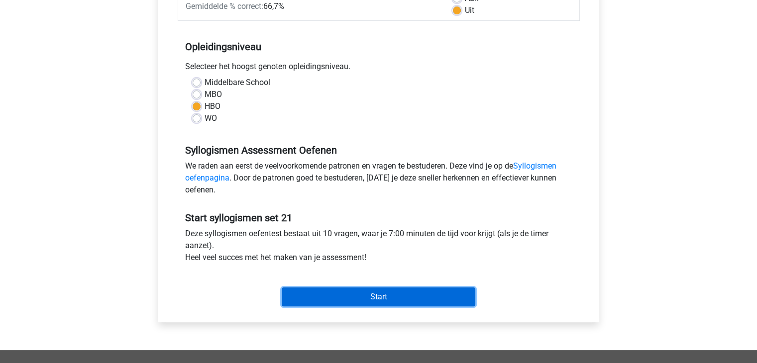
click at [387, 295] on input "Start" at bounding box center [379, 297] width 194 height 19
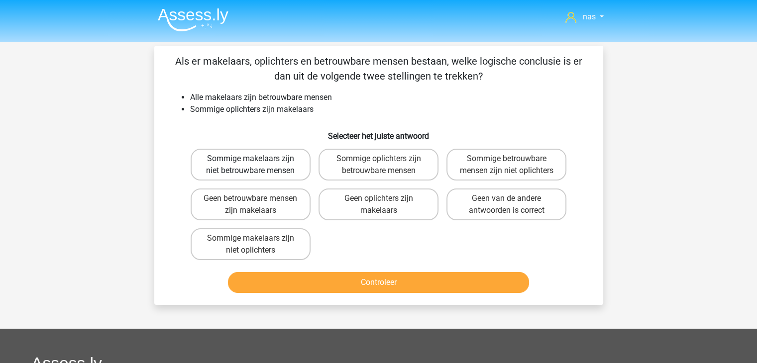
click at [264, 164] on label "Sommige makelaars zijn niet betrouwbare mensen" at bounding box center [251, 165] width 120 height 32
click at [257, 164] on input "Sommige makelaars zijn niet betrouwbare mensen" at bounding box center [253, 162] width 6 height 6
radio input "true"
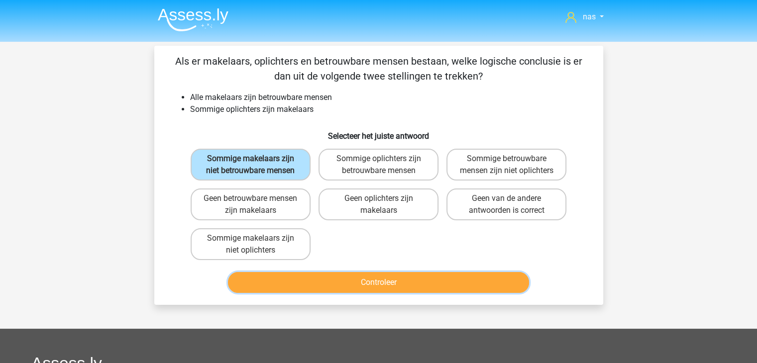
click at [413, 287] on button "Controleer" at bounding box center [378, 282] width 301 height 21
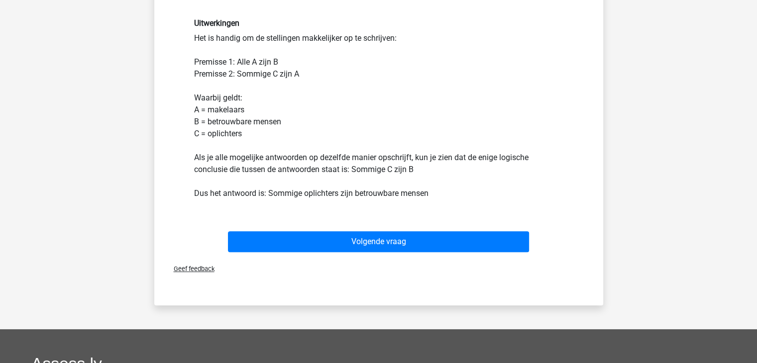
scroll to position [269, 0]
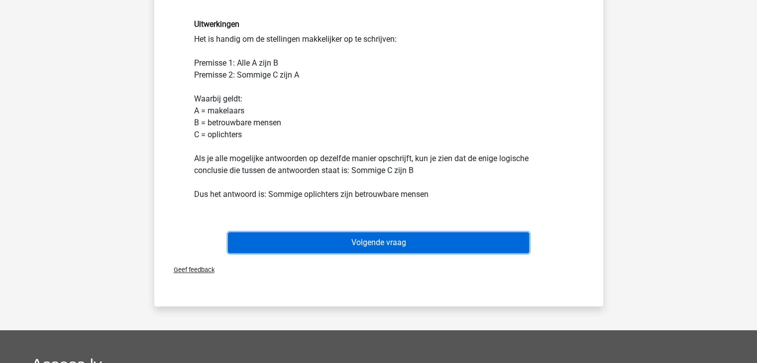
click at [407, 250] on button "Volgende vraag" at bounding box center [378, 242] width 301 height 21
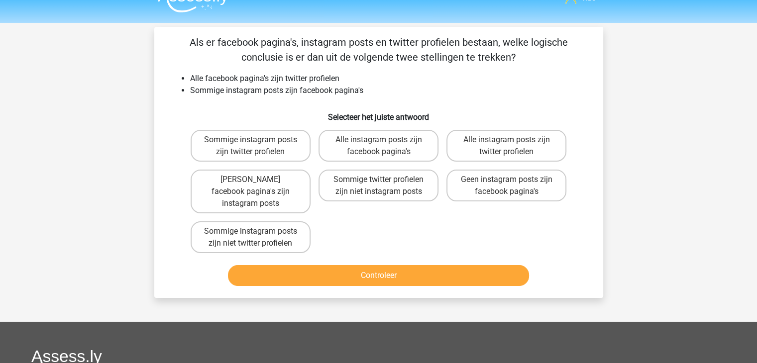
scroll to position [18, 0]
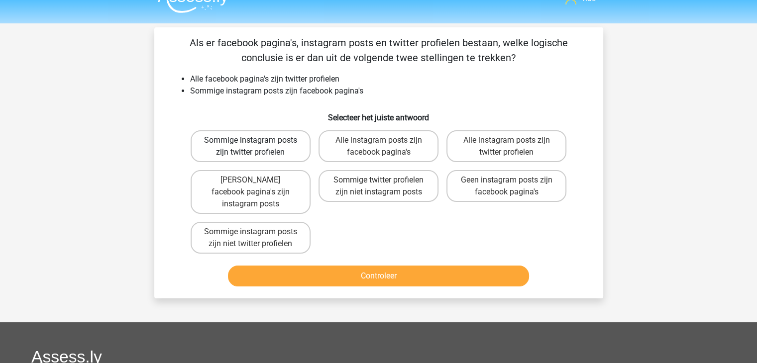
click at [275, 145] on label "Sommige instagram posts zijn twitter profielen" at bounding box center [251, 146] width 120 height 32
click at [257, 145] on input "Sommige instagram posts zijn twitter profielen" at bounding box center [253, 143] width 6 height 6
radio input "true"
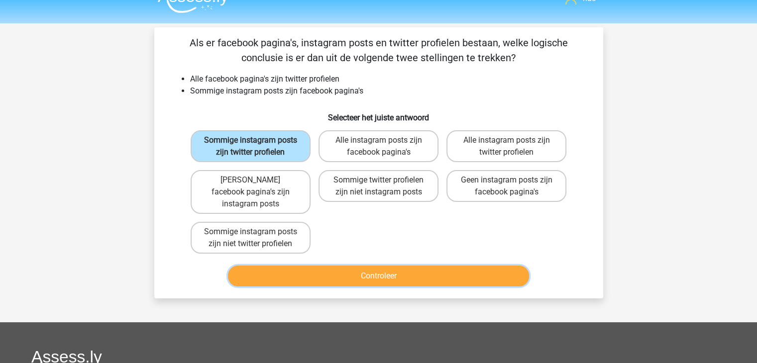
click at [391, 267] on button "Controleer" at bounding box center [378, 276] width 301 height 21
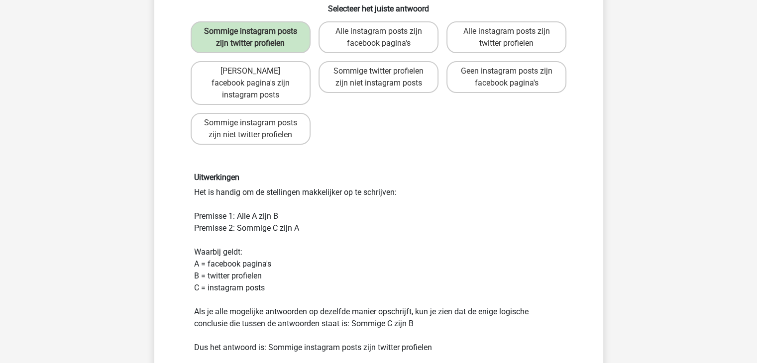
scroll to position [239, 0]
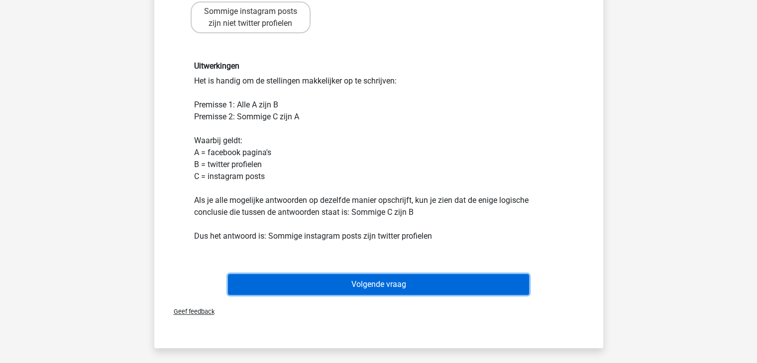
click at [405, 274] on button "Volgende vraag" at bounding box center [378, 284] width 301 height 21
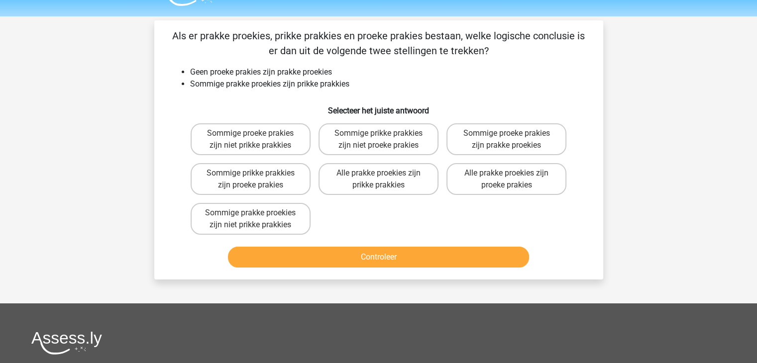
scroll to position [24, 0]
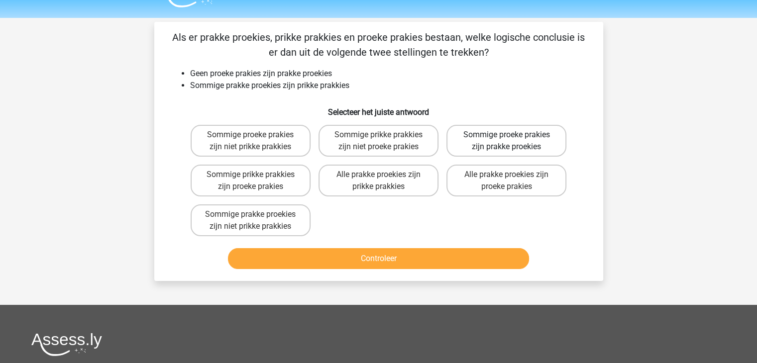
click at [499, 146] on label "Sommige proeke prakies zijn prakke proekies" at bounding box center [506, 141] width 120 height 32
click at [506, 141] on input "Sommige proeke prakies zijn prakke proekies" at bounding box center [509, 138] width 6 height 6
radio input "true"
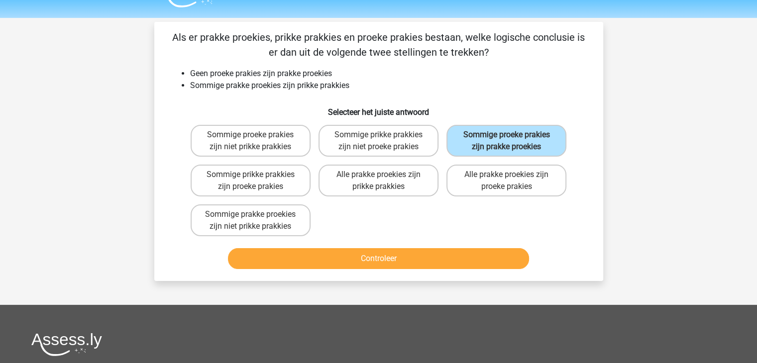
click at [474, 268] on div "Controleer" at bounding box center [379, 260] width 384 height 25
click at [474, 263] on button "Controleer" at bounding box center [378, 258] width 301 height 21
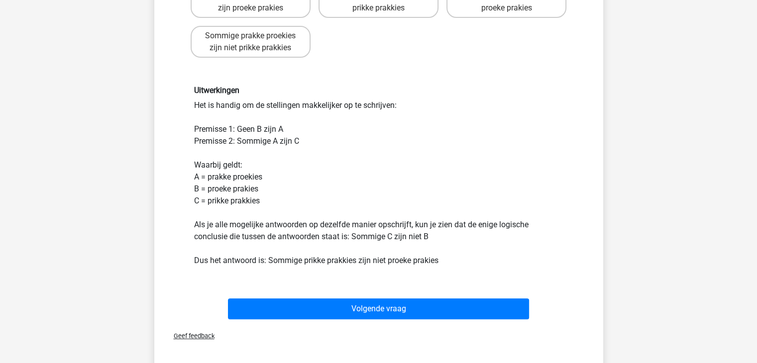
scroll to position [203, 0]
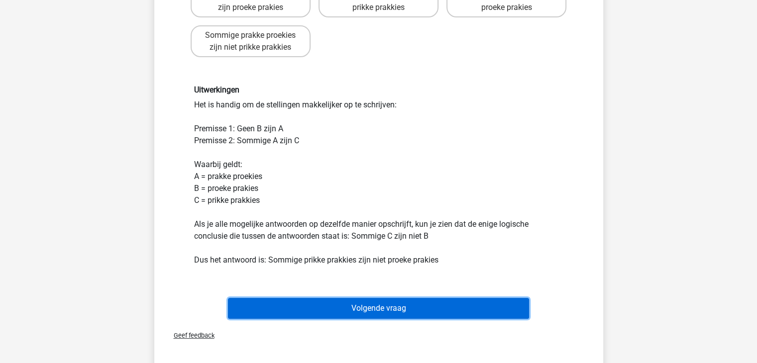
click at [443, 301] on button "Volgende vraag" at bounding box center [378, 308] width 301 height 21
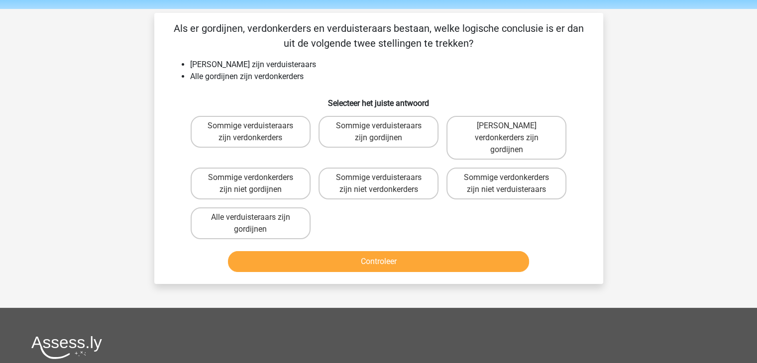
scroll to position [31, 0]
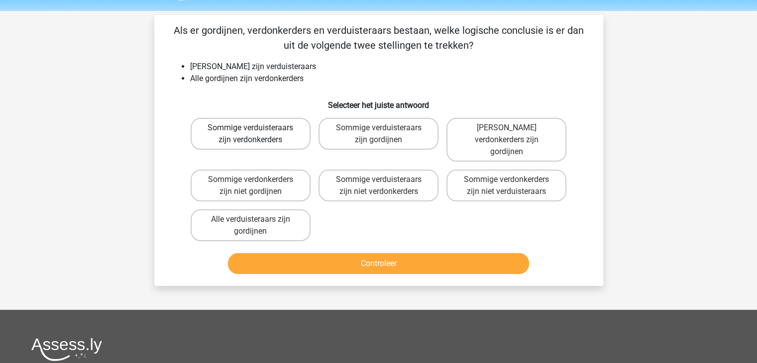
click at [289, 125] on label "Sommige verduisteraars zijn verdonkerders" at bounding box center [251, 134] width 120 height 32
click at [257, 128] on input "Sommige verduisteraars zijn verdonkerders" at bounding box center [253, 131] width 6 height 6
radio input "true"
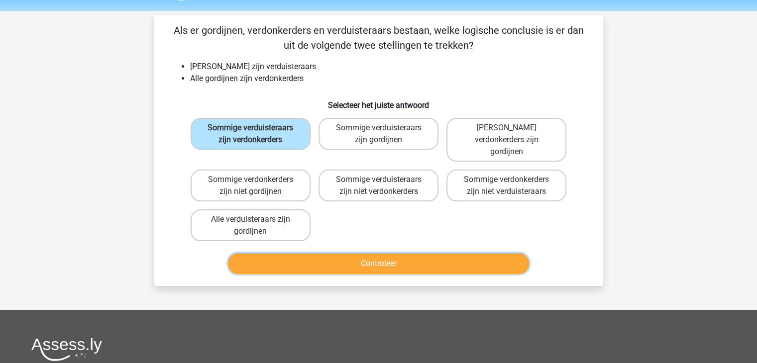
click at [378, 253] on button "Controleer" at bounding box center [378, 263] width 301 height 21
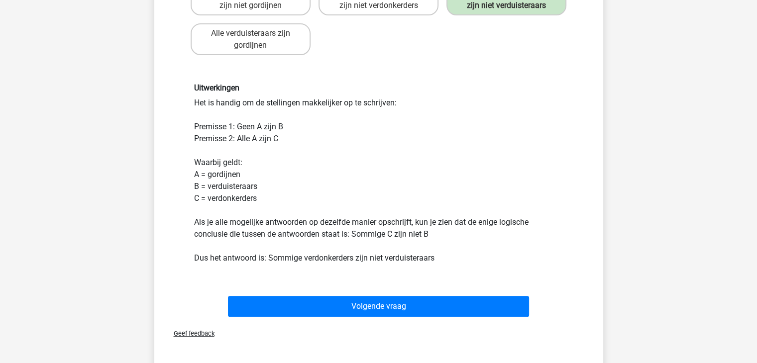
scroll to position [221, 0]
